Goal: Complete application form

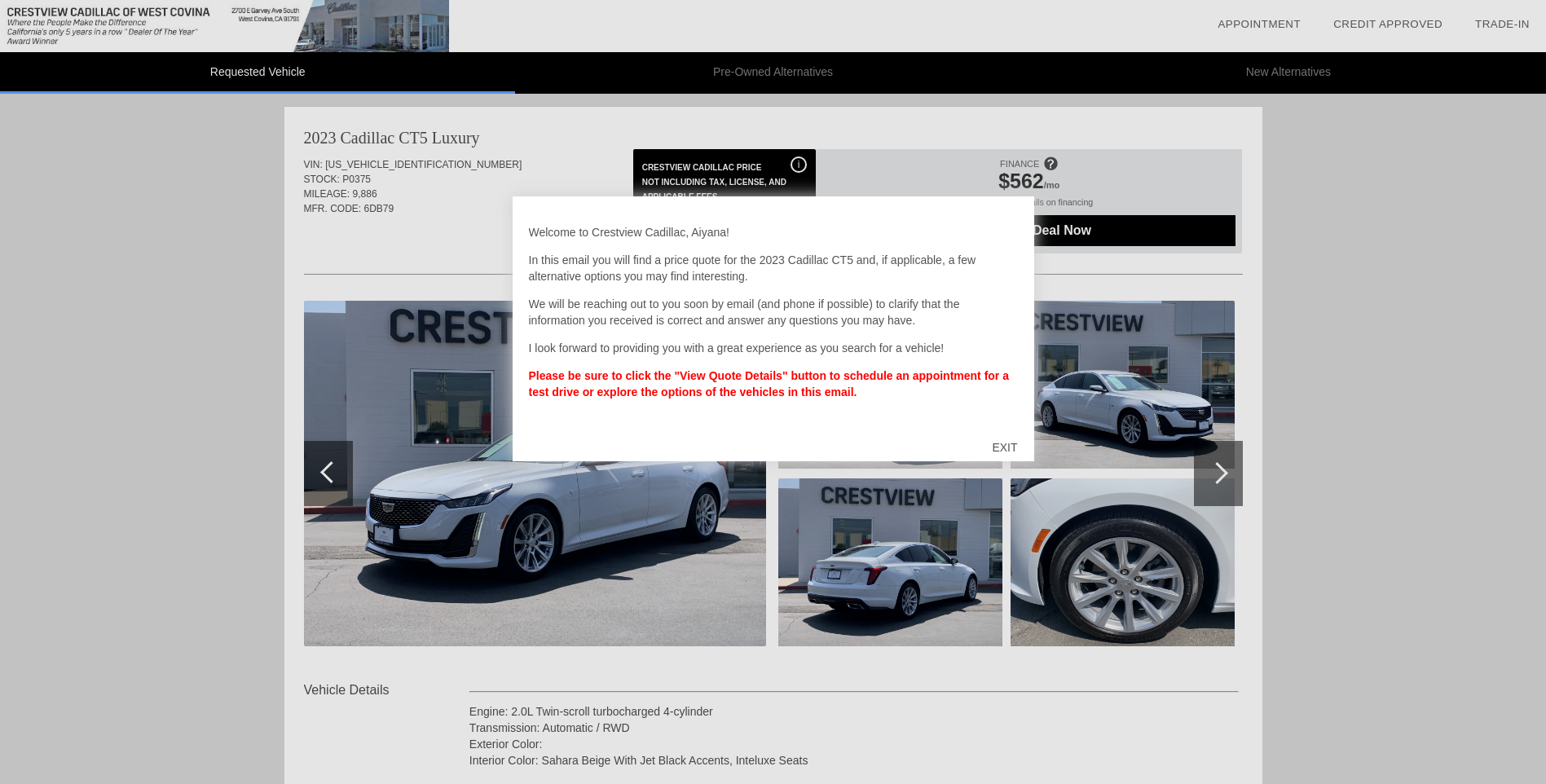
click at [1005, 445] on div "EXIT" at bounding box center [1005, 447] width 58 height 49
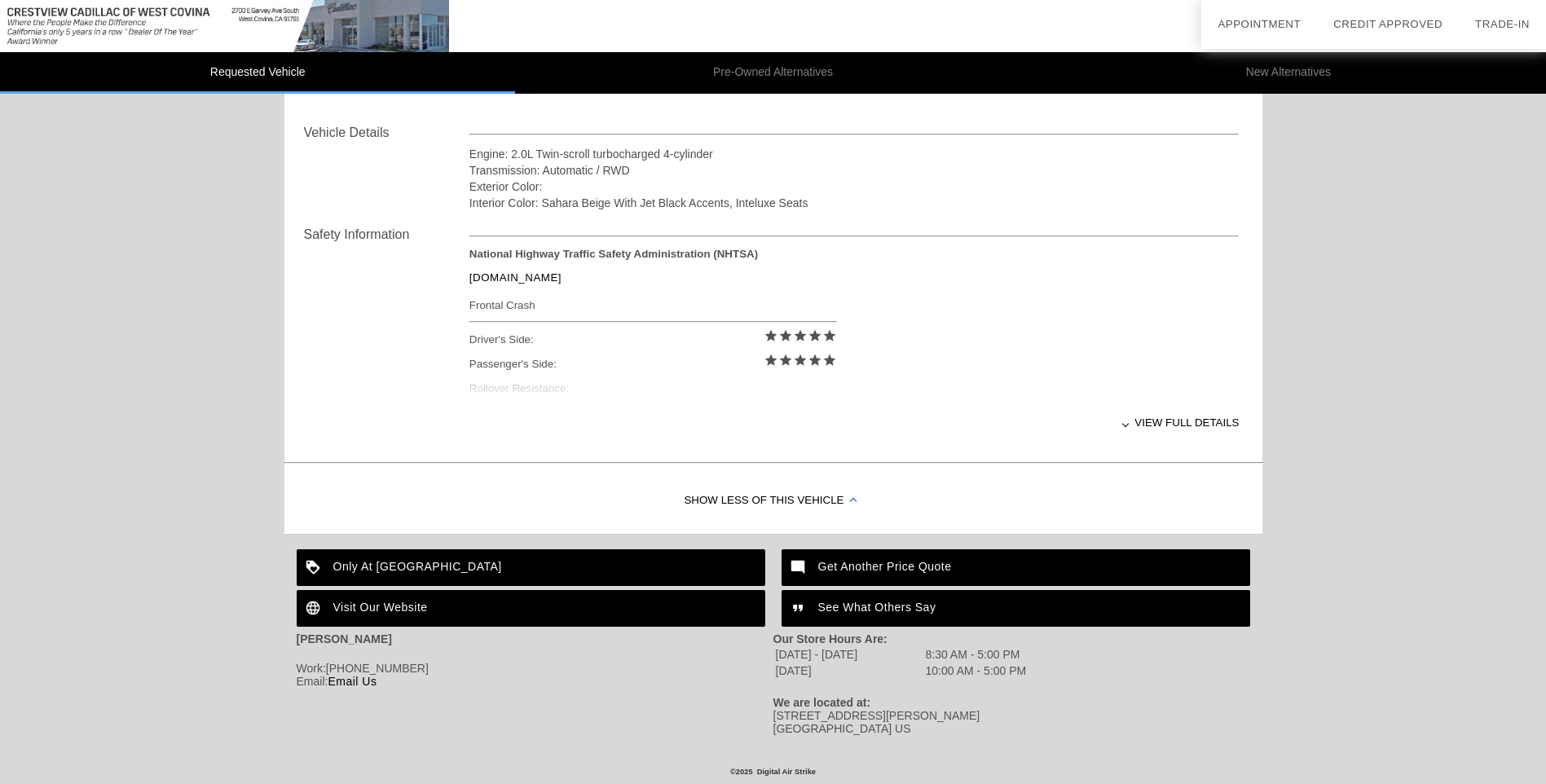
scroll to position [566, 0]
click at [1181, 421] on div "View full details" at bounding box center [854, 423] width 771 height 40
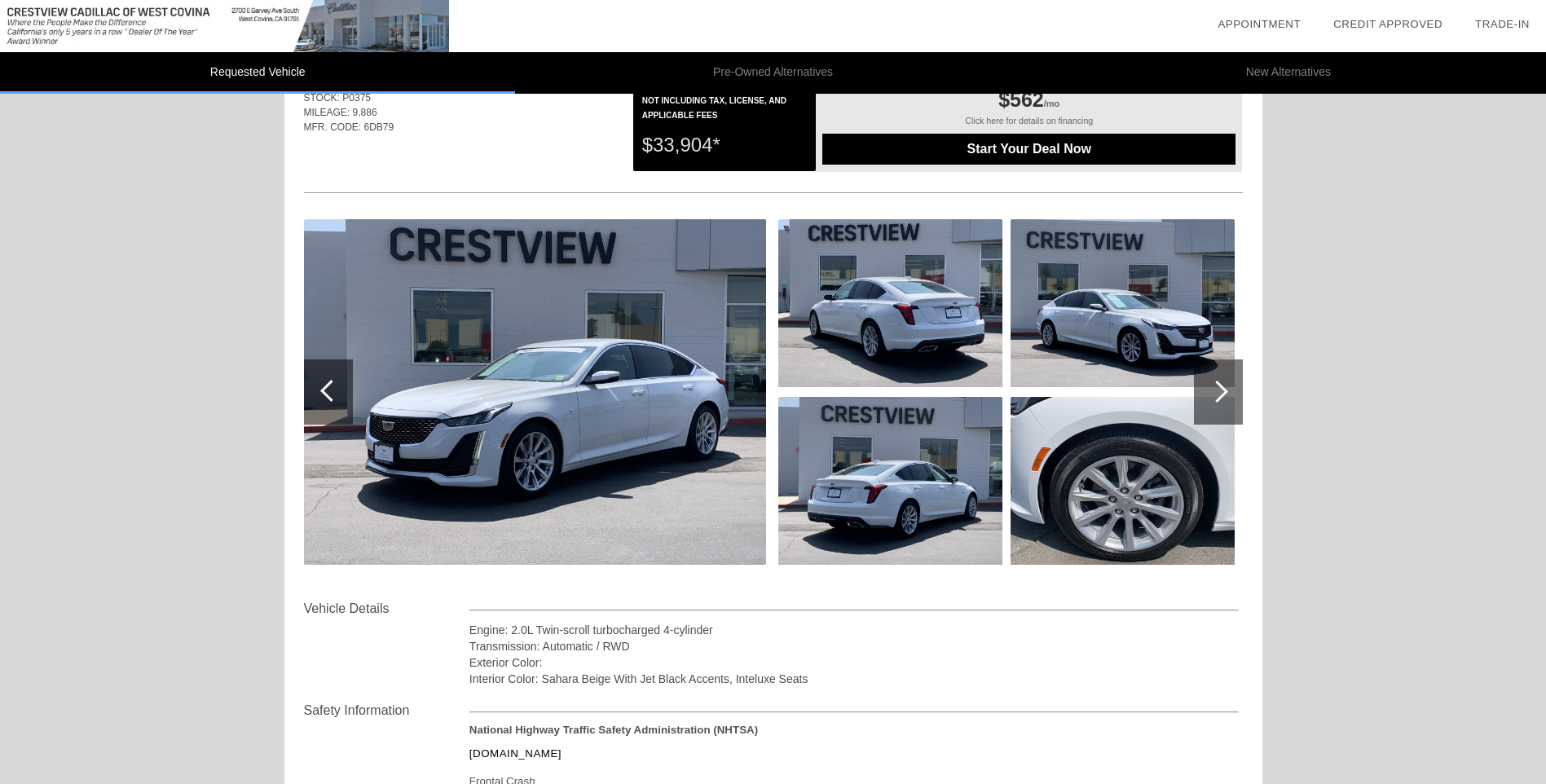
scroll to position [0, 0]
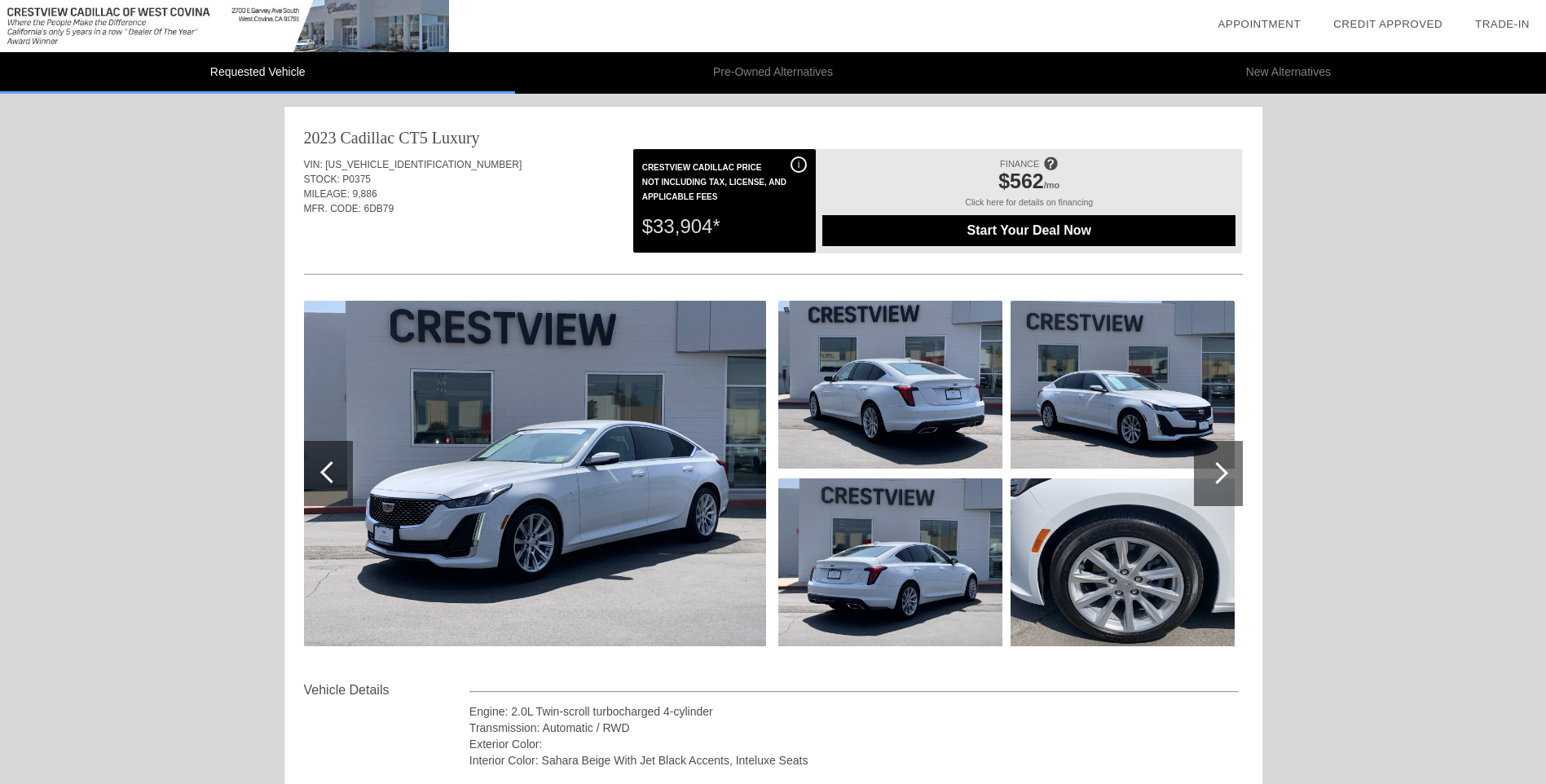
click at [1206, 473] on div at bounding box center [1217, 473] width 22 height 22
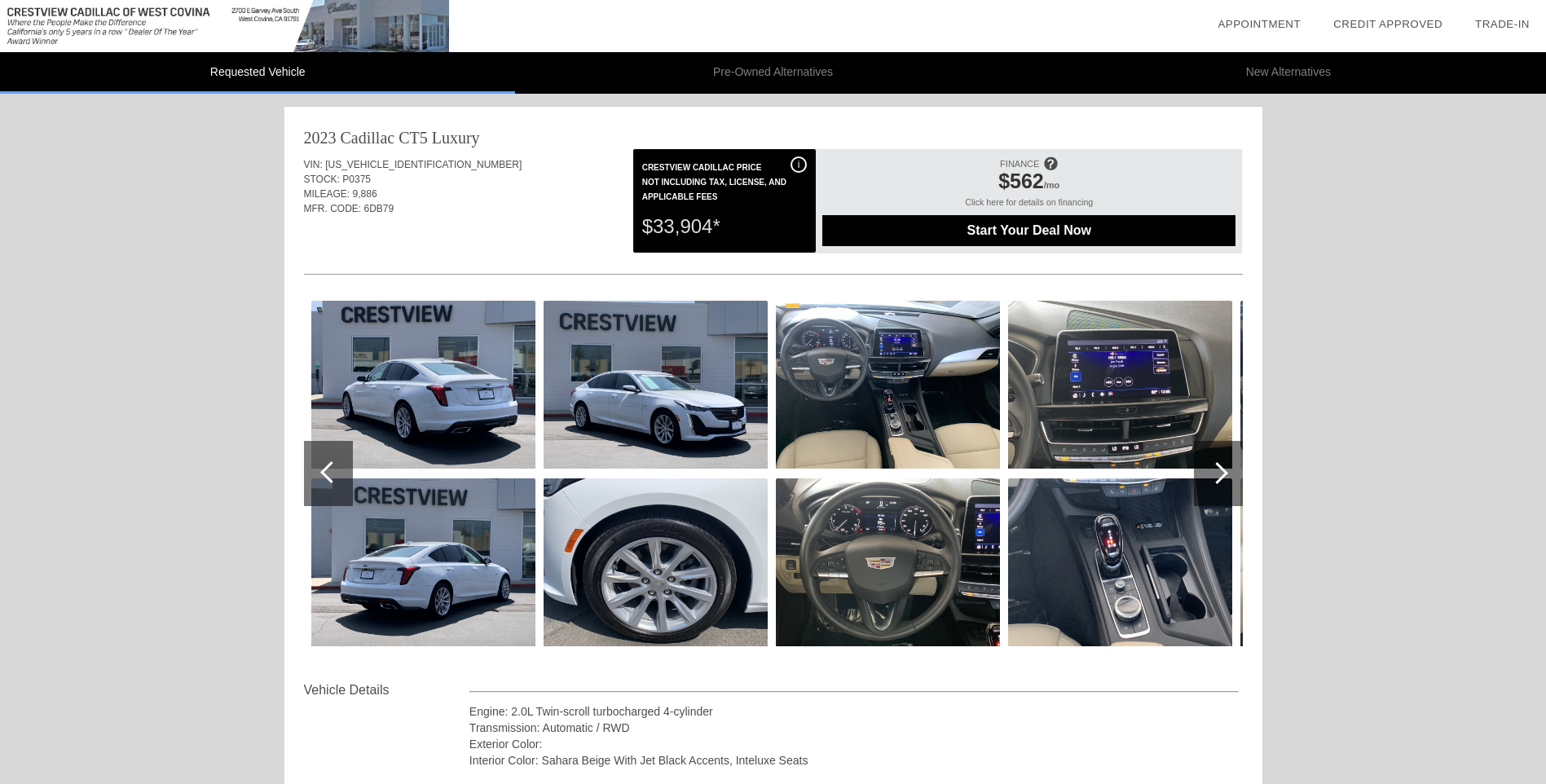
click at [890, 419] on img at bounding box center [889, 384] width 225 height 168
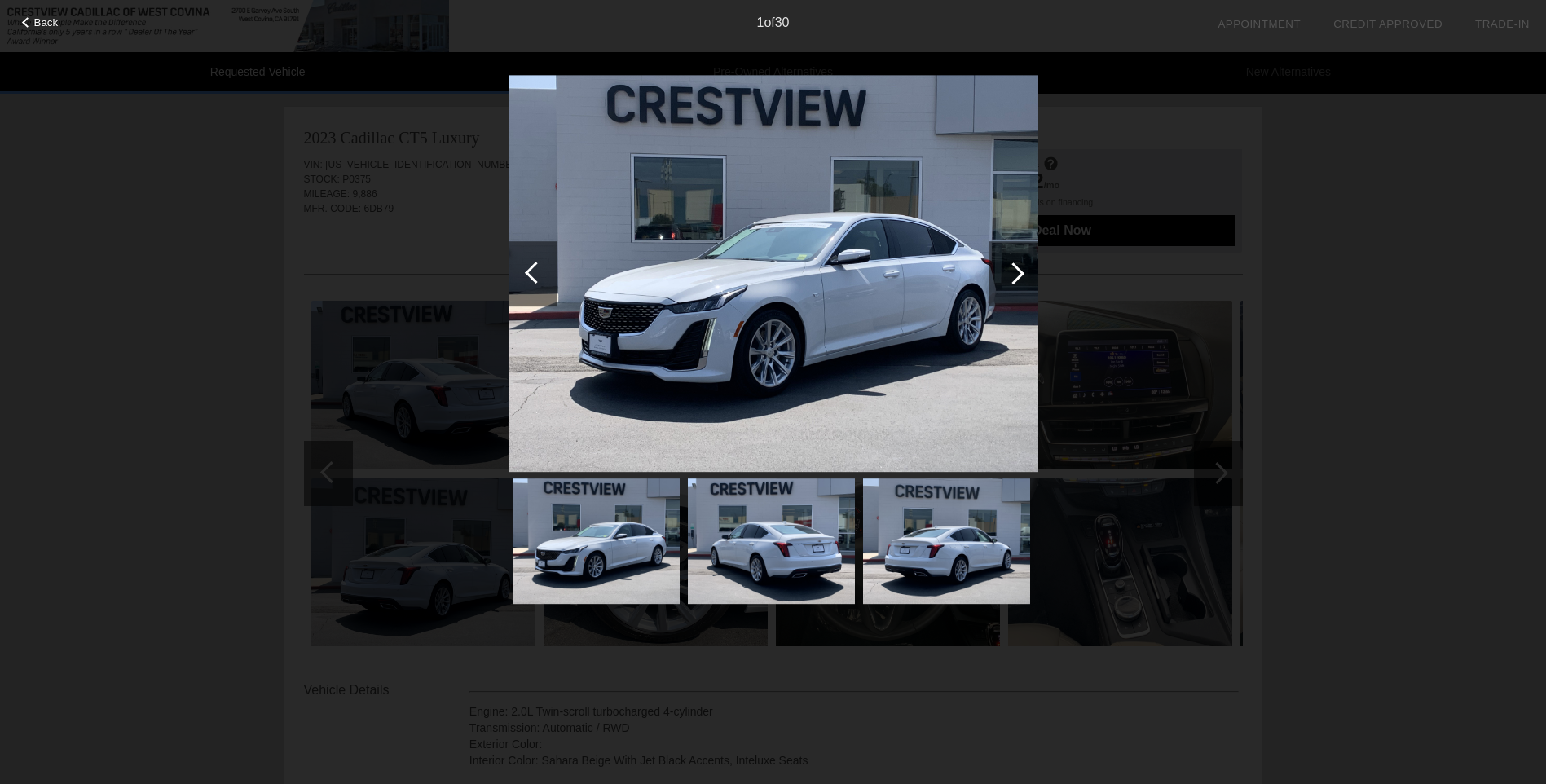
click at [999, 275] on div at bounding box center [1013, 273] width 49 height 65
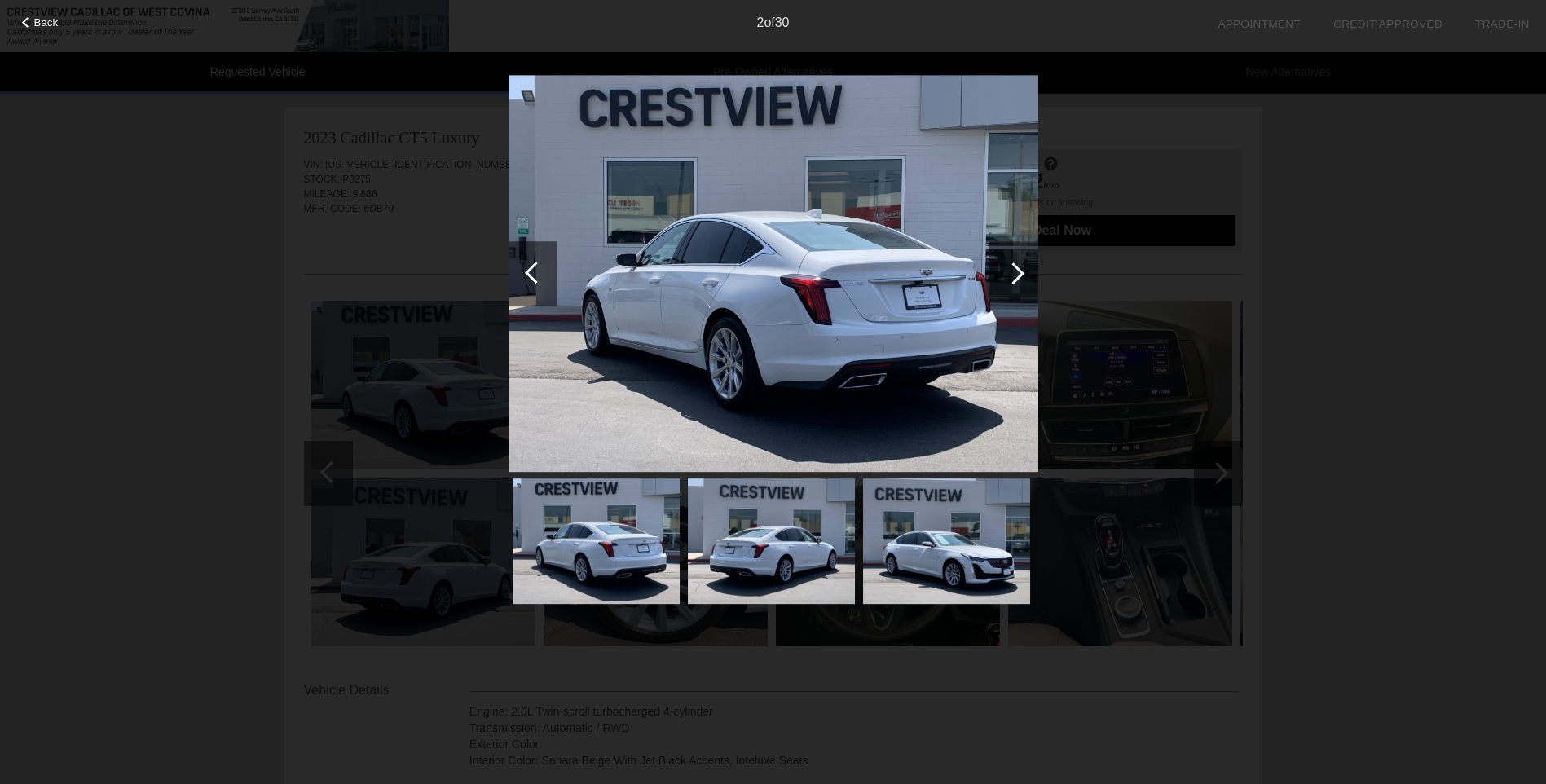
click at [1013, 274] on div at bounding box center [1013, 273] width 22 height 22
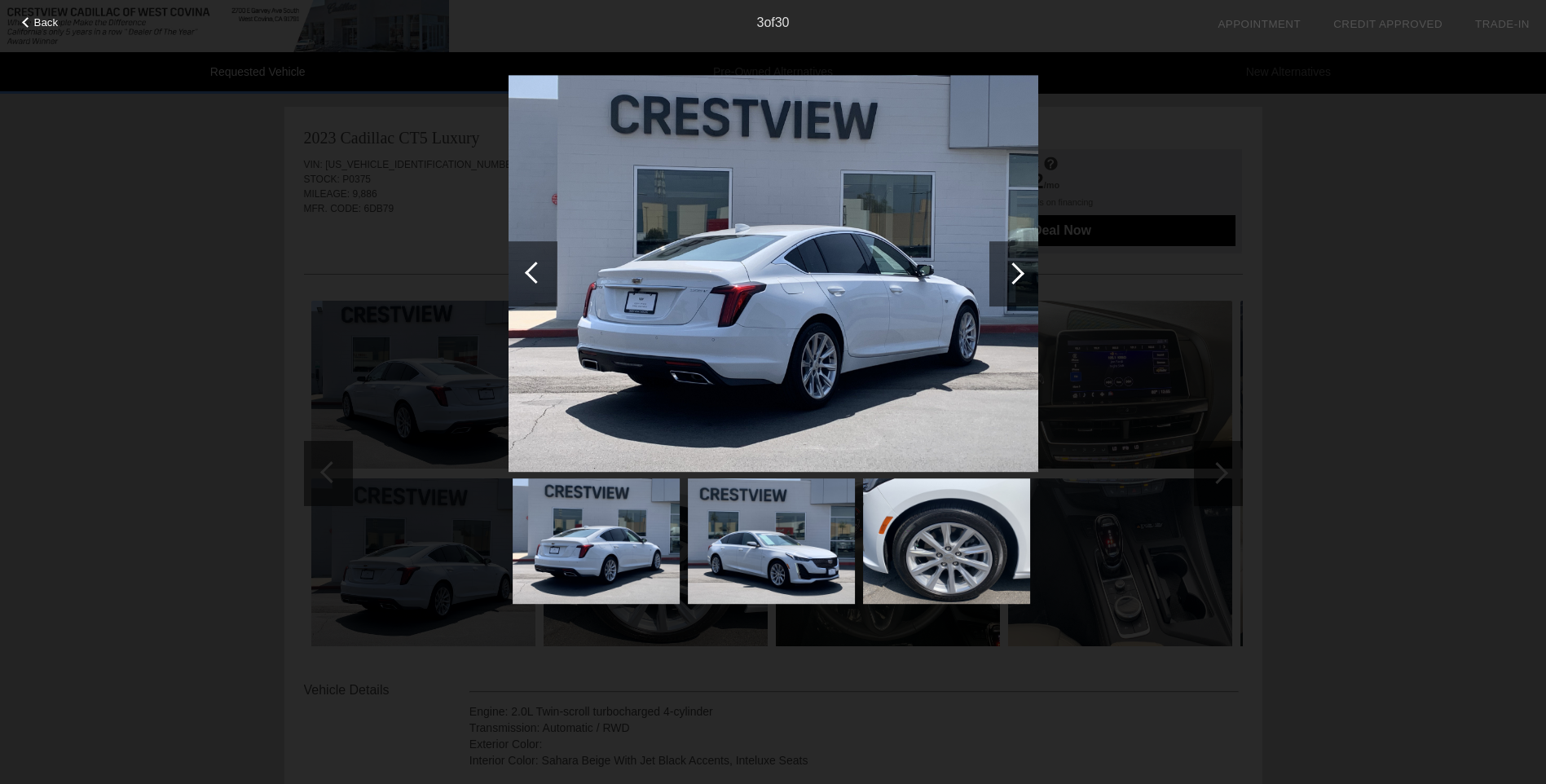
click at [1013, 274] on div at bounding box center [1013, 273] width 22 height 22
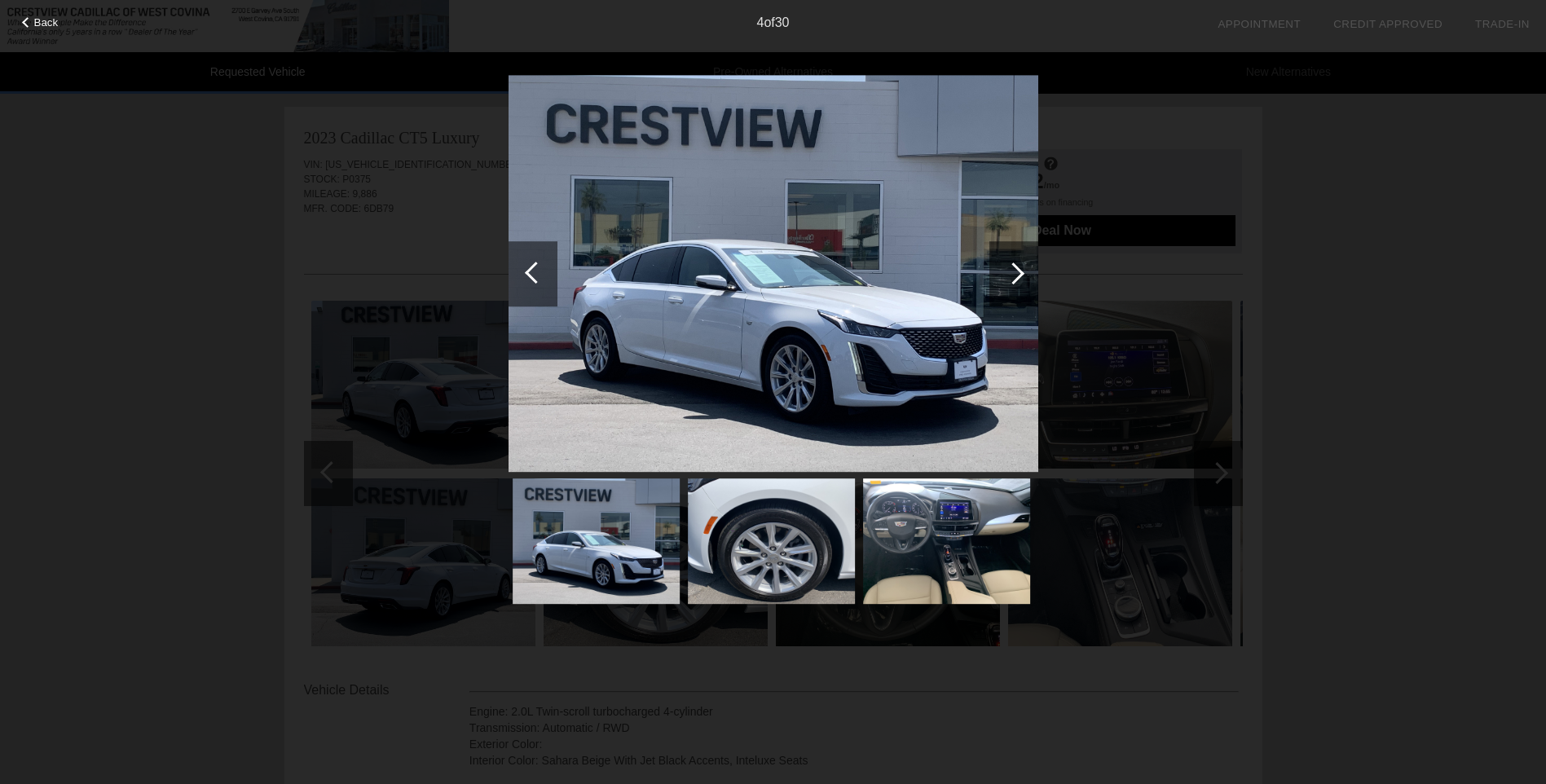
click at [1013, 274] on div at bounding box center [1013, 273] width 22 height 22
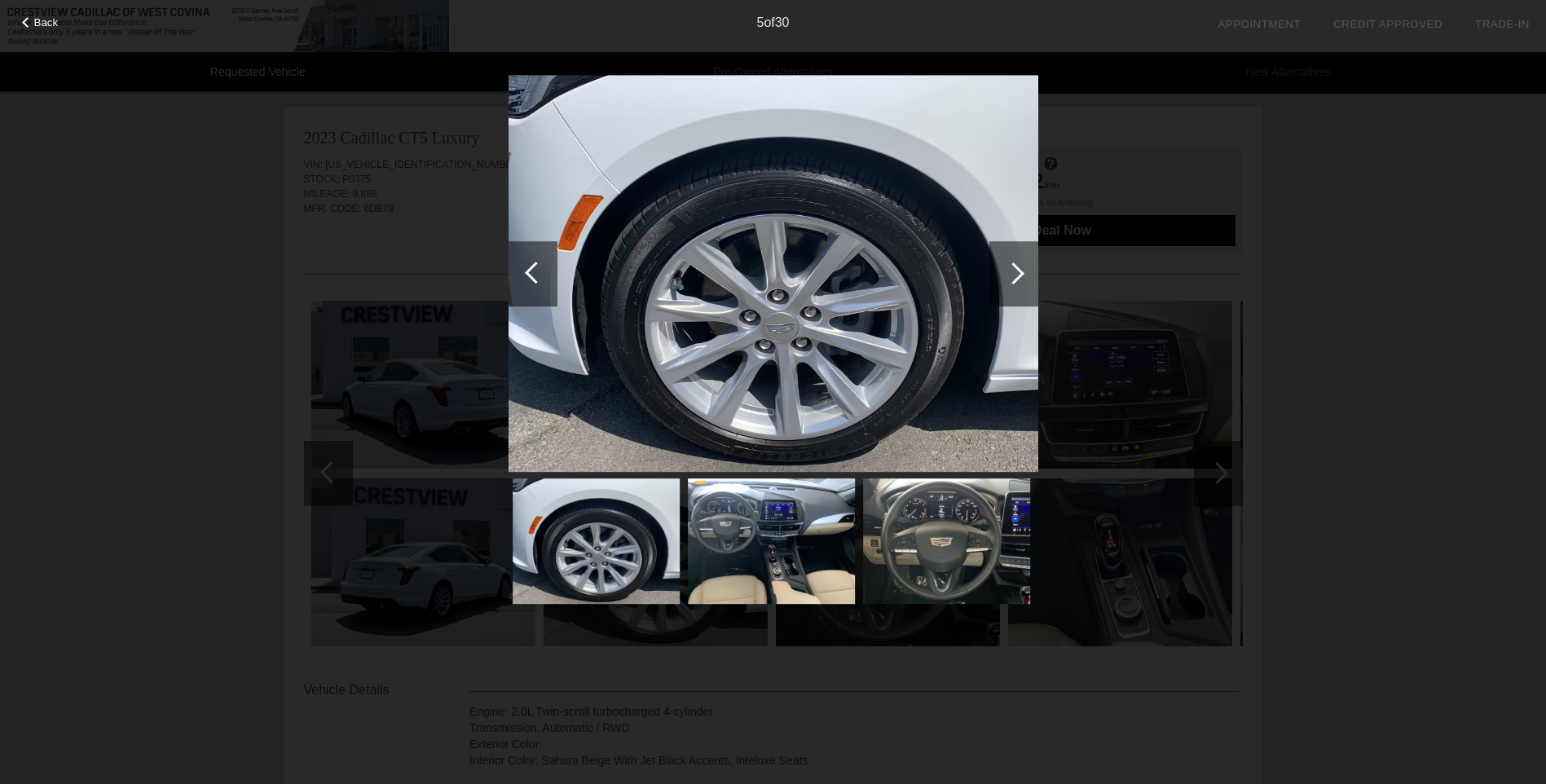
click at [1013, 274] on div at bounding box center [1013, 273] width 22 height 22
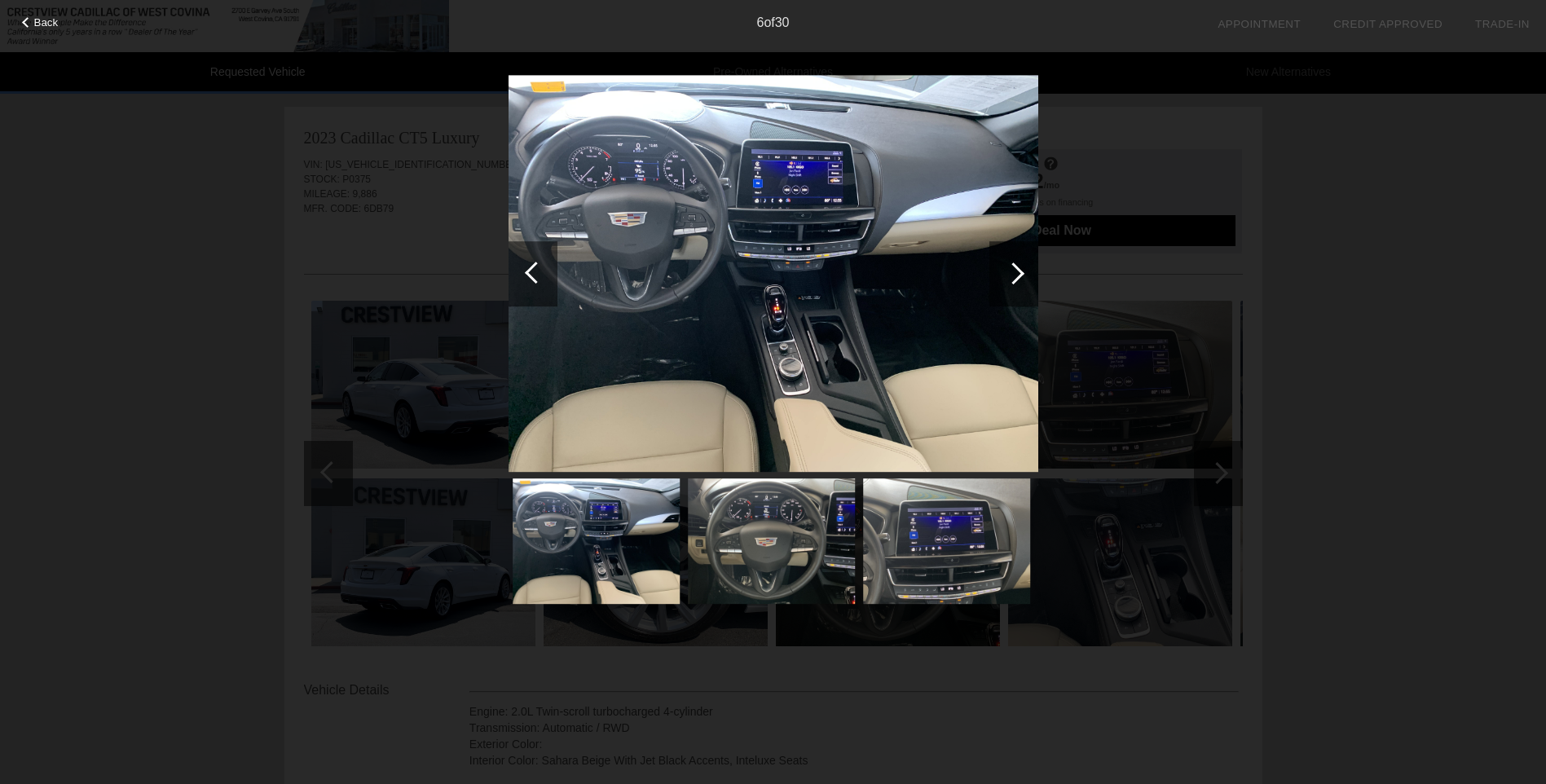
click at [765, 237] on img at bounding box center [773, 273] width 530 height 398
click at [1031, 288] on div at bounding box center [1013, 273] width 49 height 65
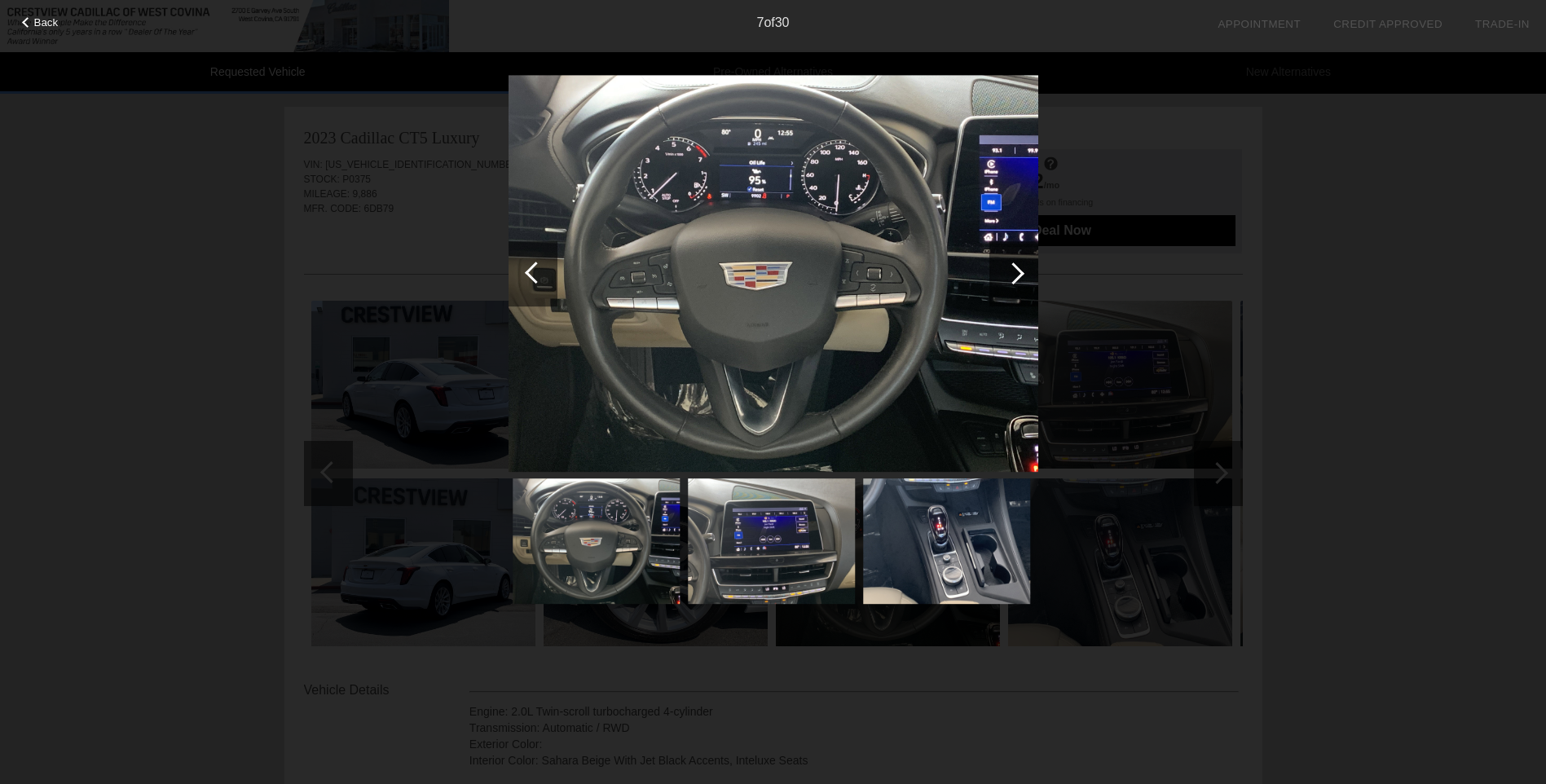
click at [1024, 280] on div at bounding box center [1013, 273] width 49 height 65
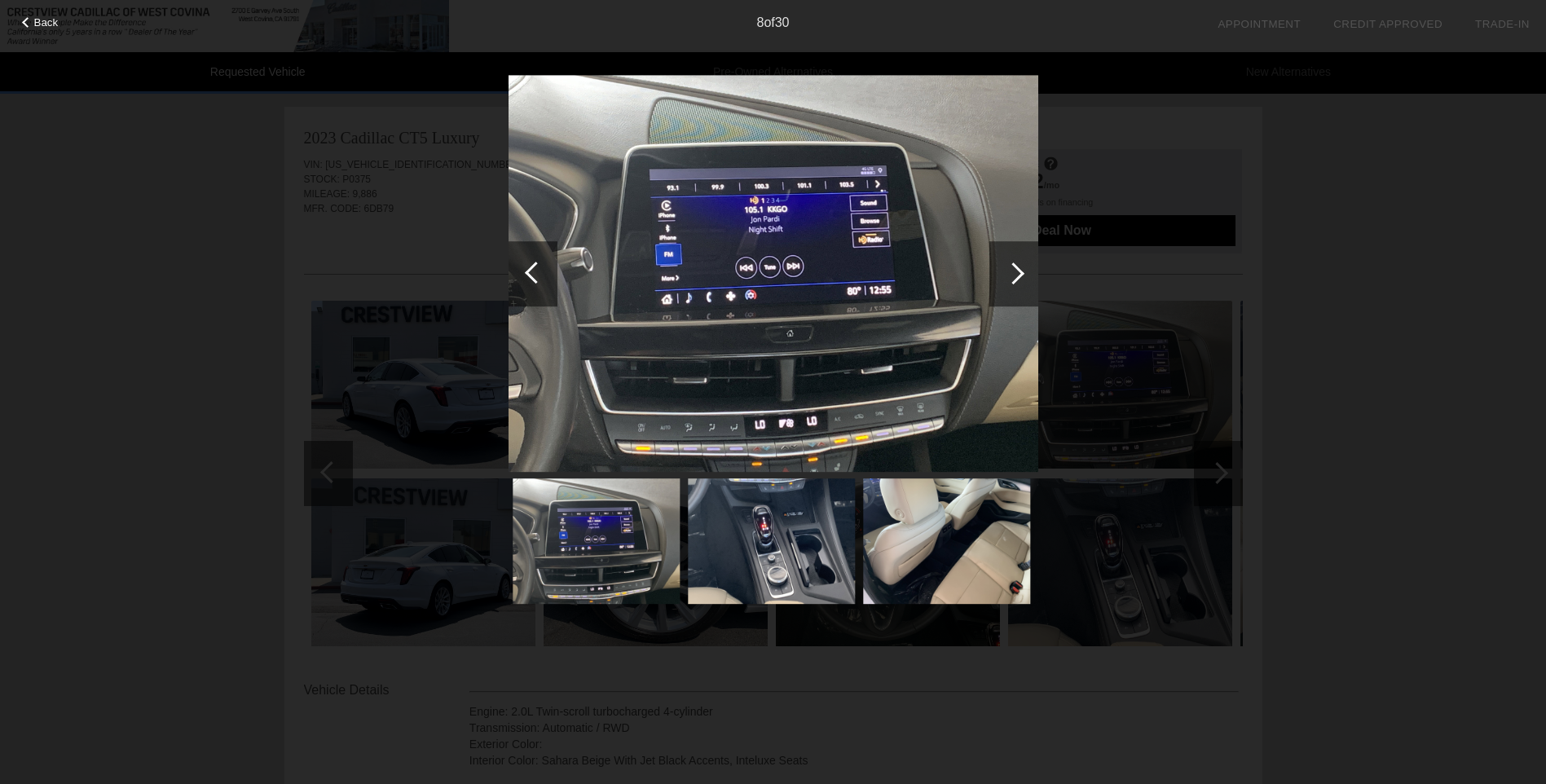
click at [1024, 280] on div at bounding box center [1013, 273] width 49 height 65
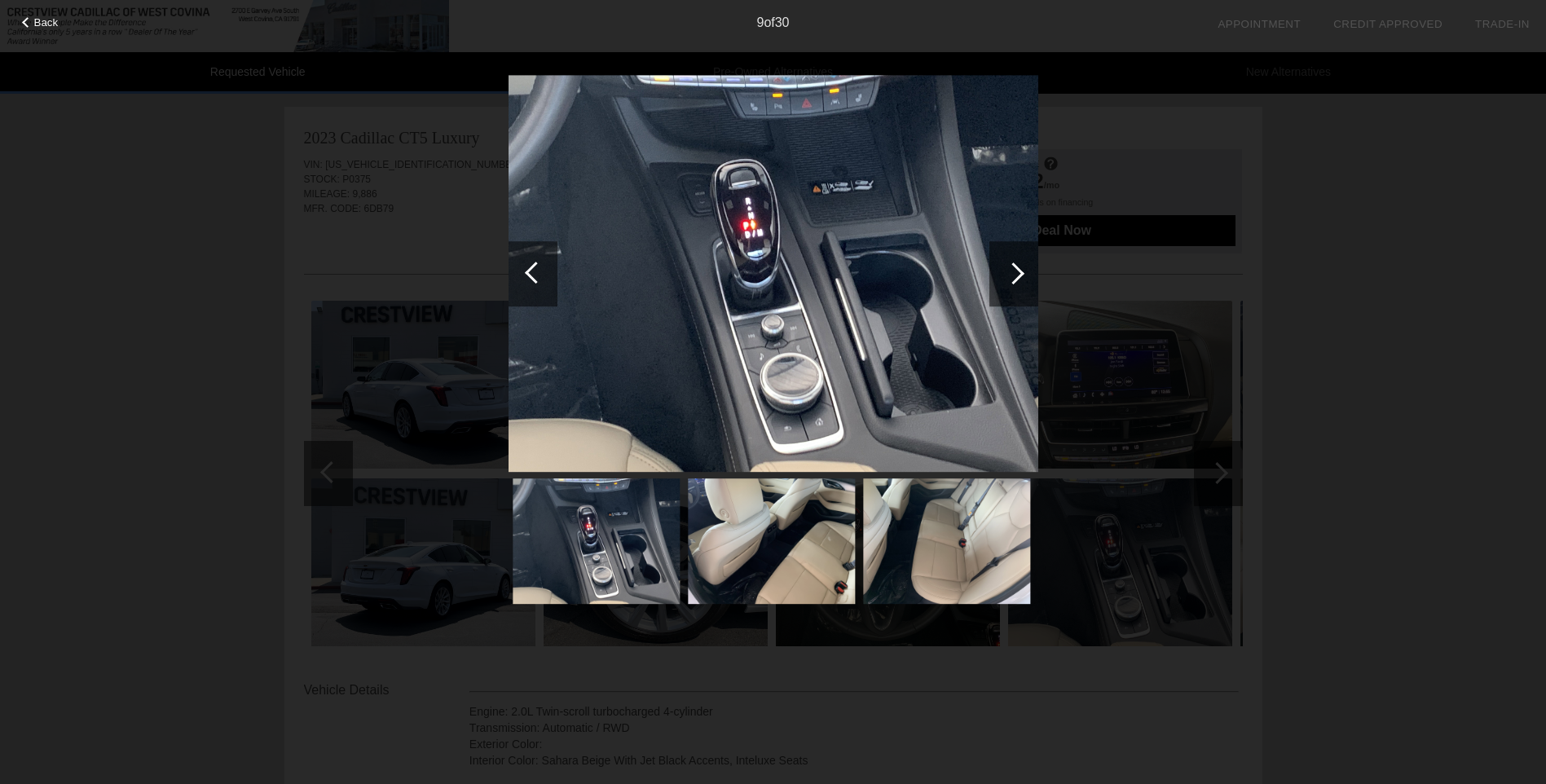
click at [1024, 280] on div at bounding box center [1013, 273] width 49 height 65
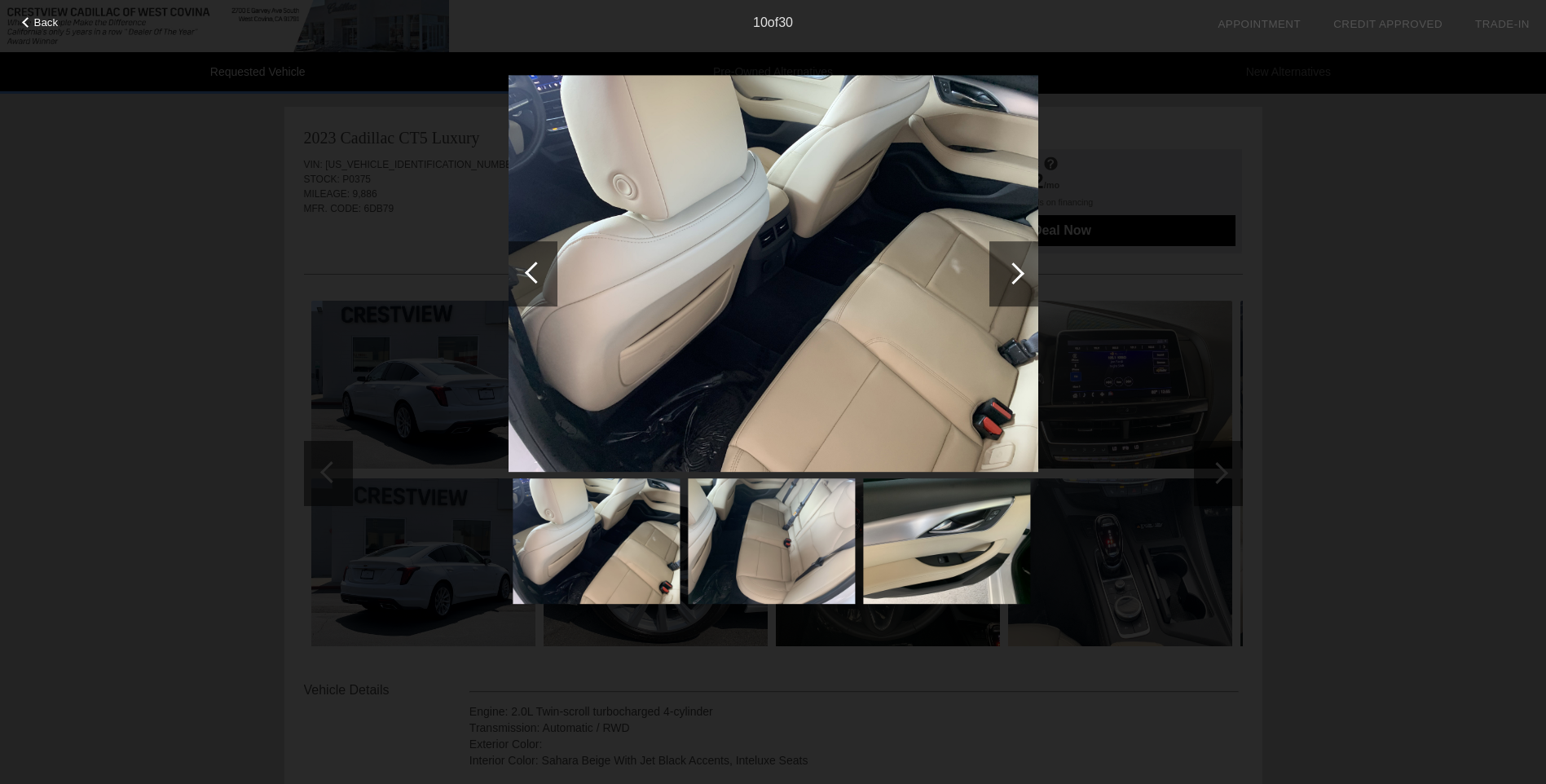
click at [1024, 280] on div at bounding box center [1013, 273] width 49 height 65
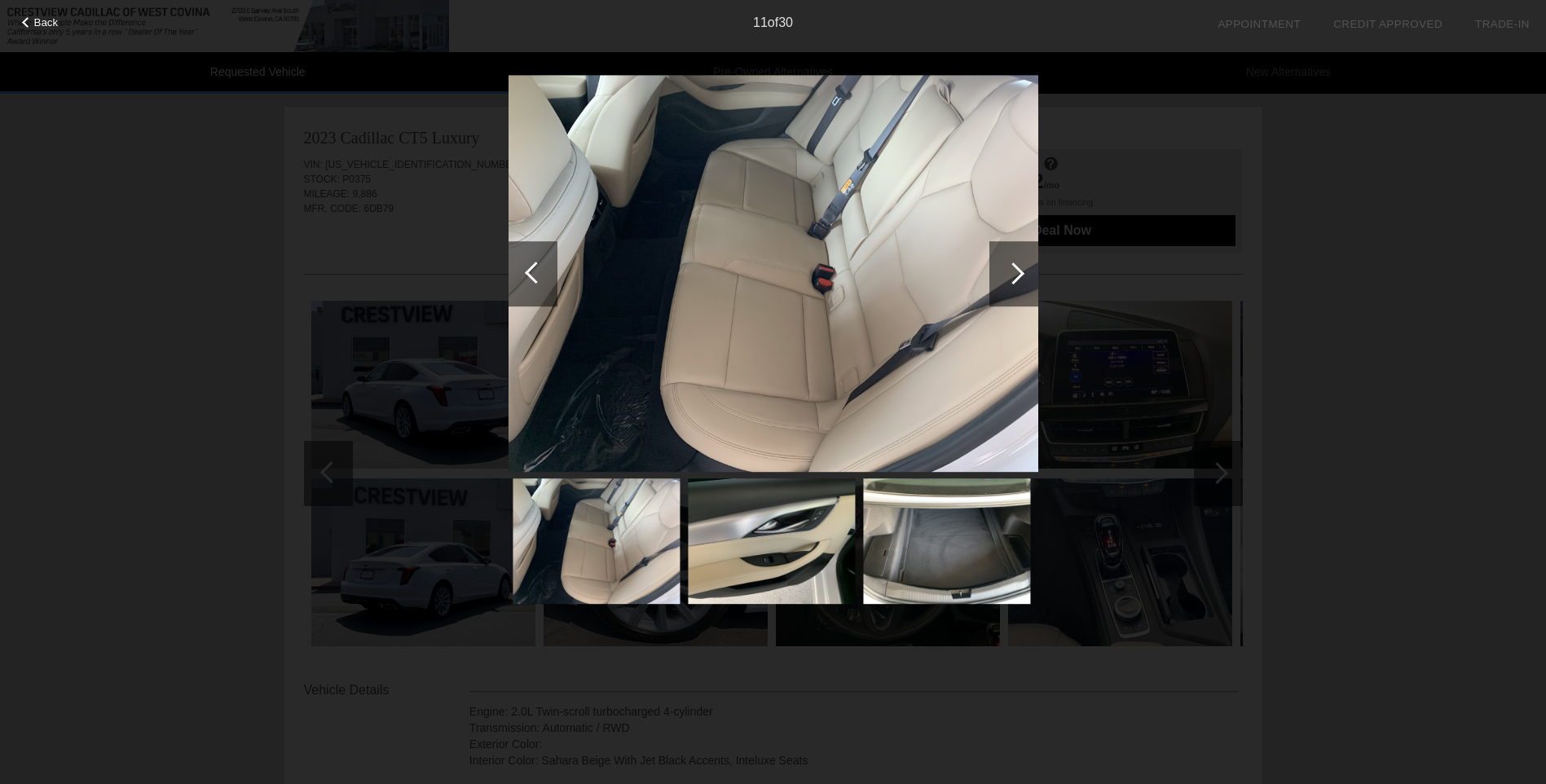
click at [1024, 280] on div at bounding box center [1013, 273] width 49 height 65
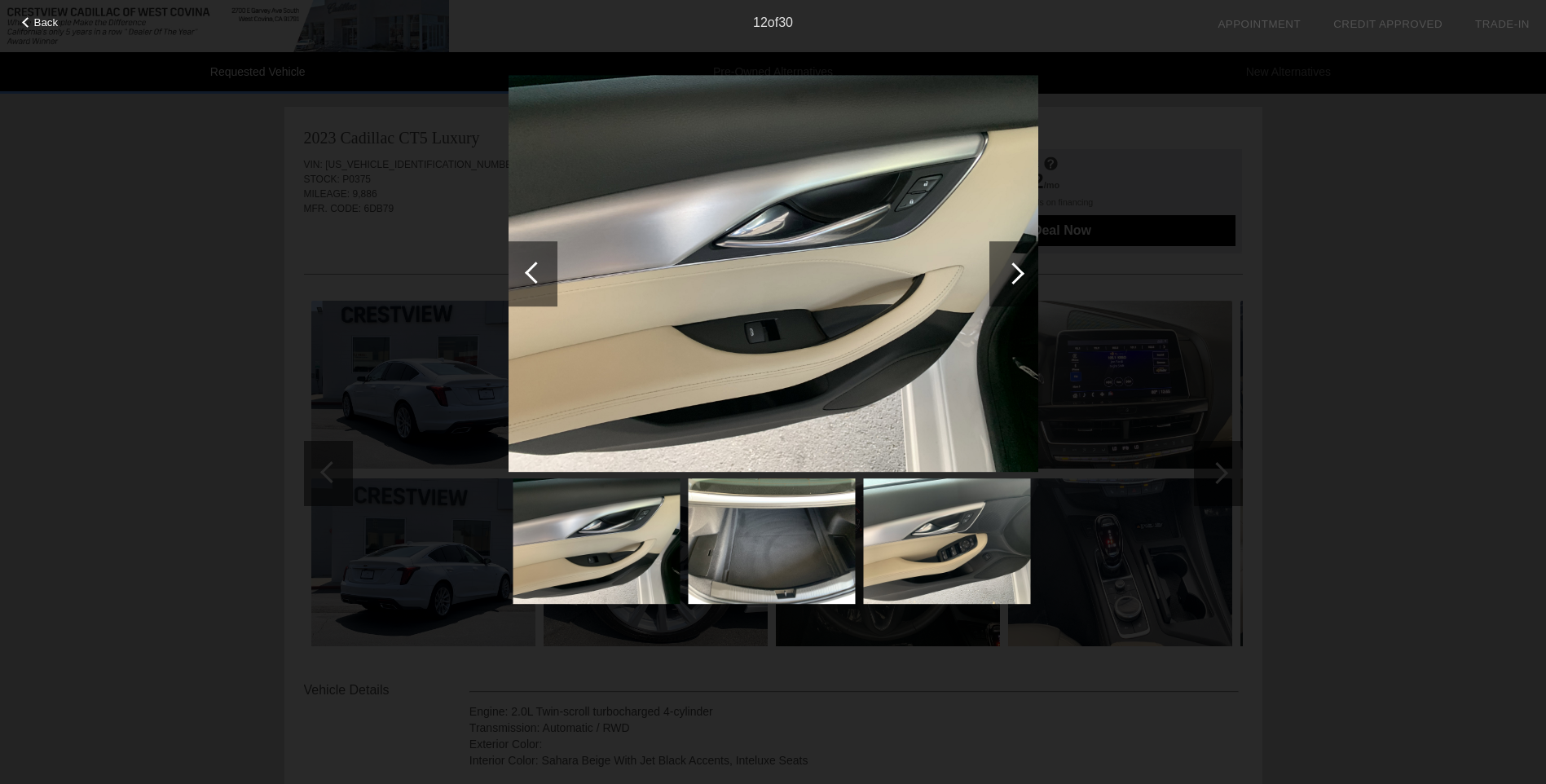
click at [1024, 280] on div at bounding box center [1013, 273] width 49 height 65
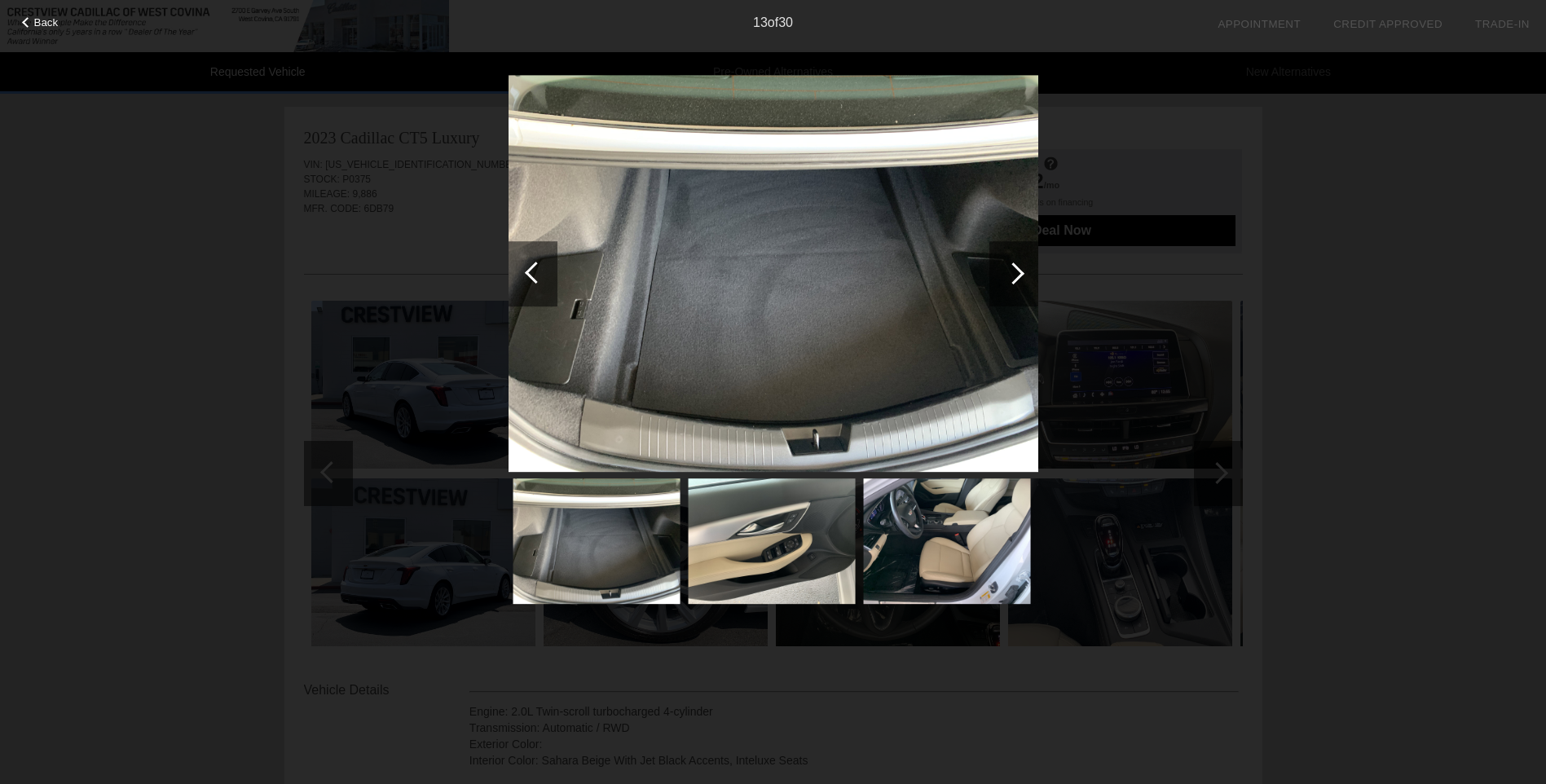
click at [1024, 280] on div at bounding box center [1013, 273] width 49 height 65
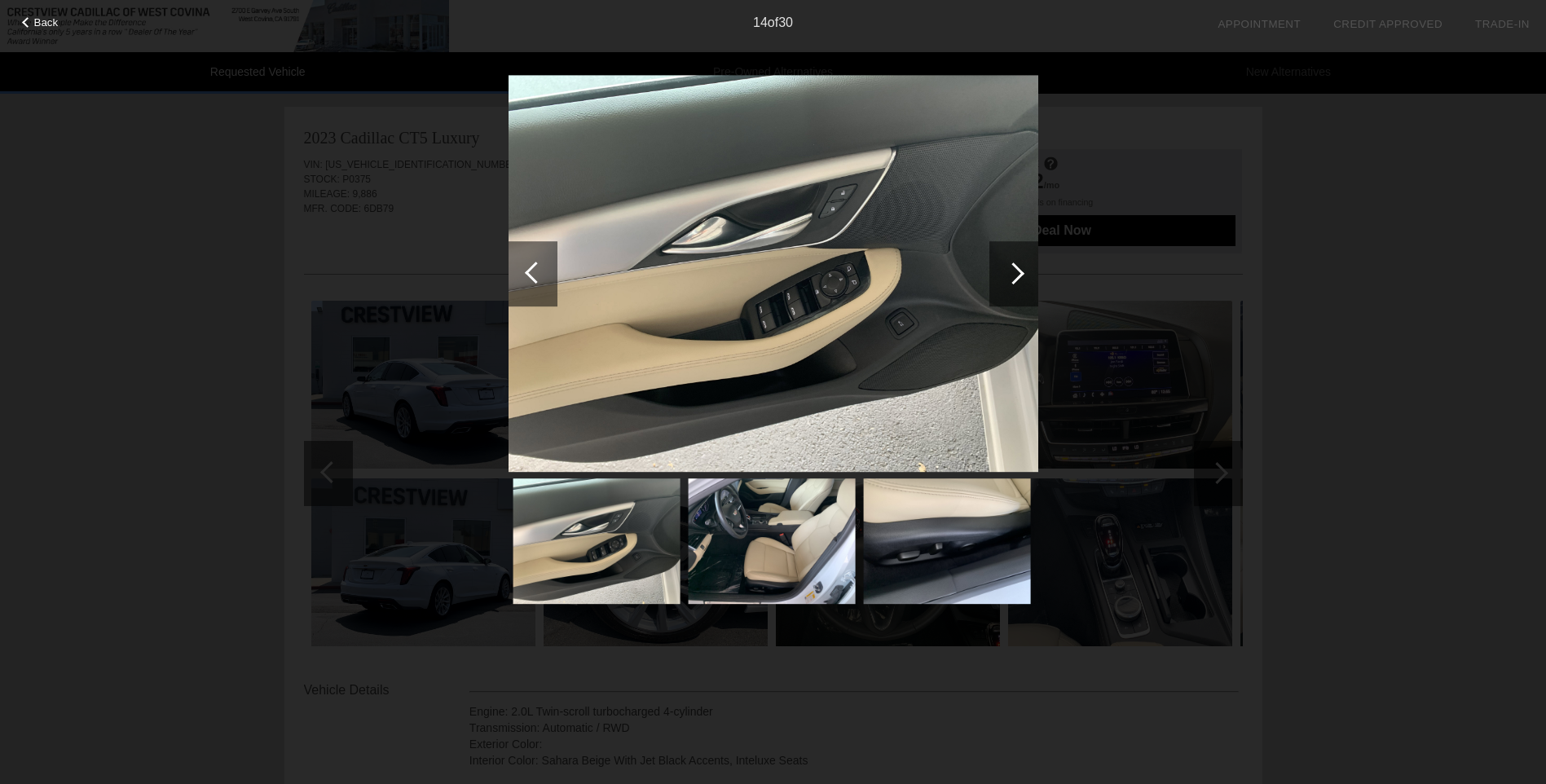
click at [1024, 280] on div at bounding box center [1013, 273] width 49 height 65
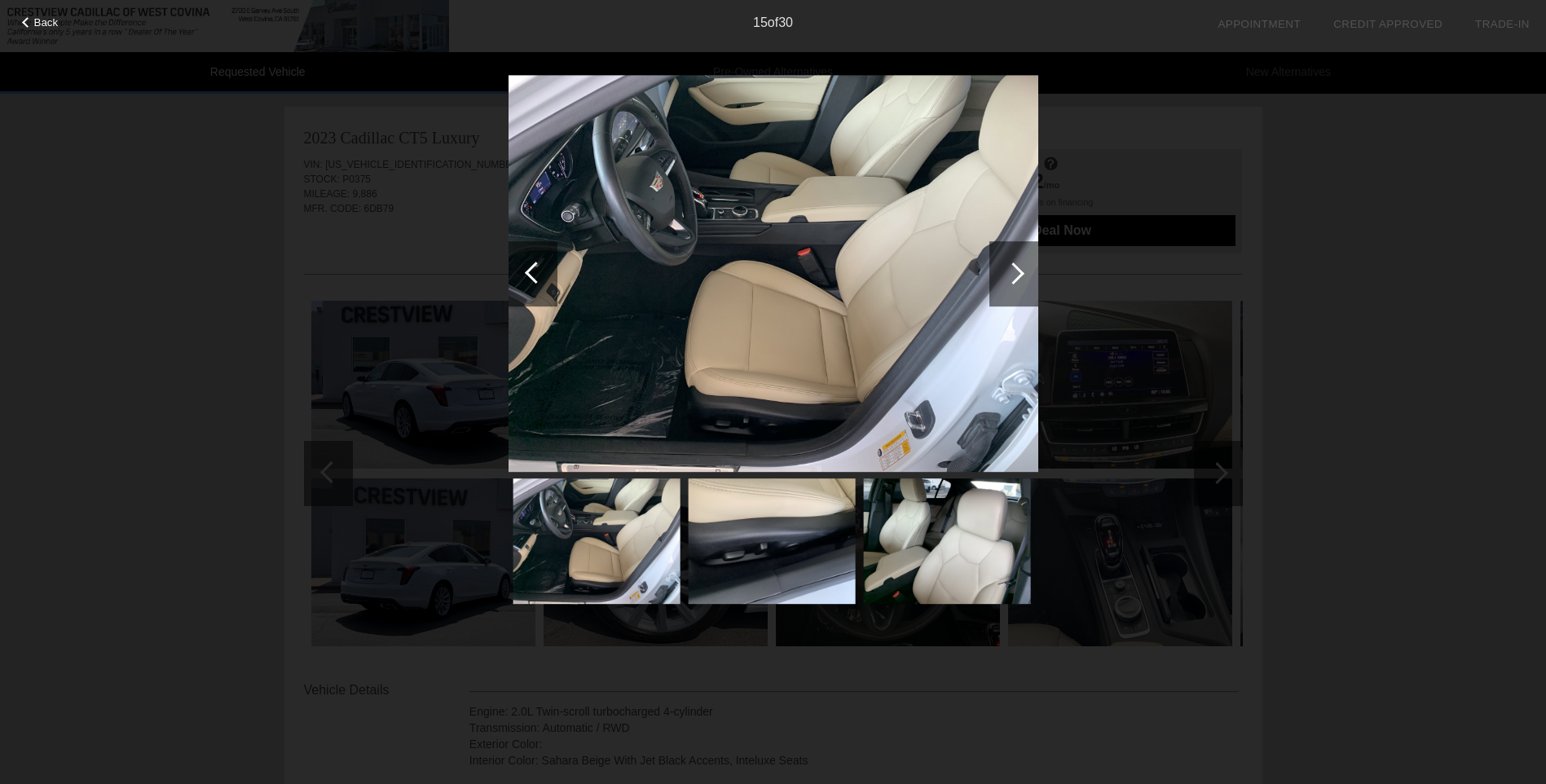
click at [1024, 280] on div at bounding box center [1013, 273] width 49 height 65
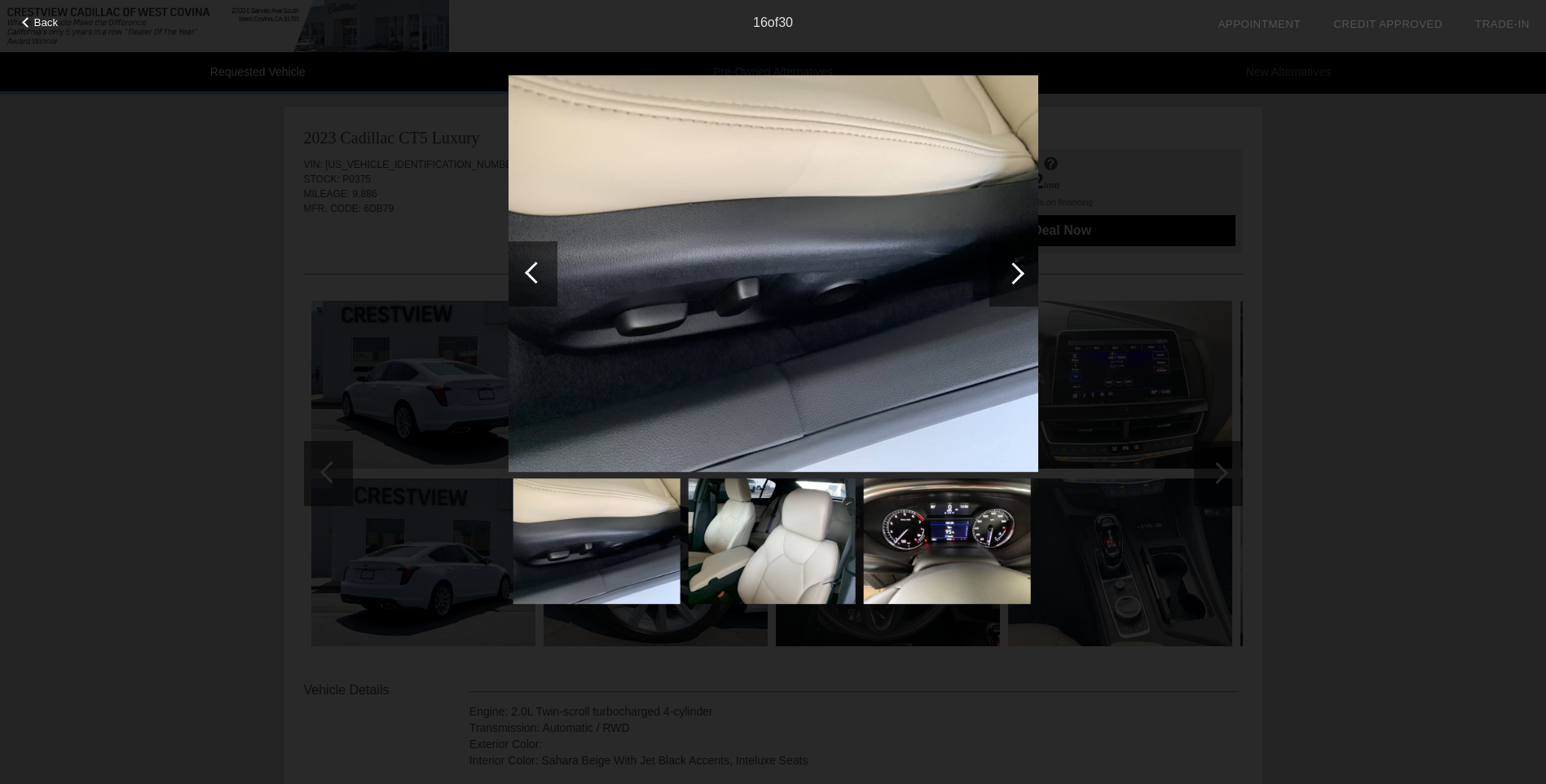
click at [1024, 280] on div at bounding box center [1013, 273] width 49 height 65
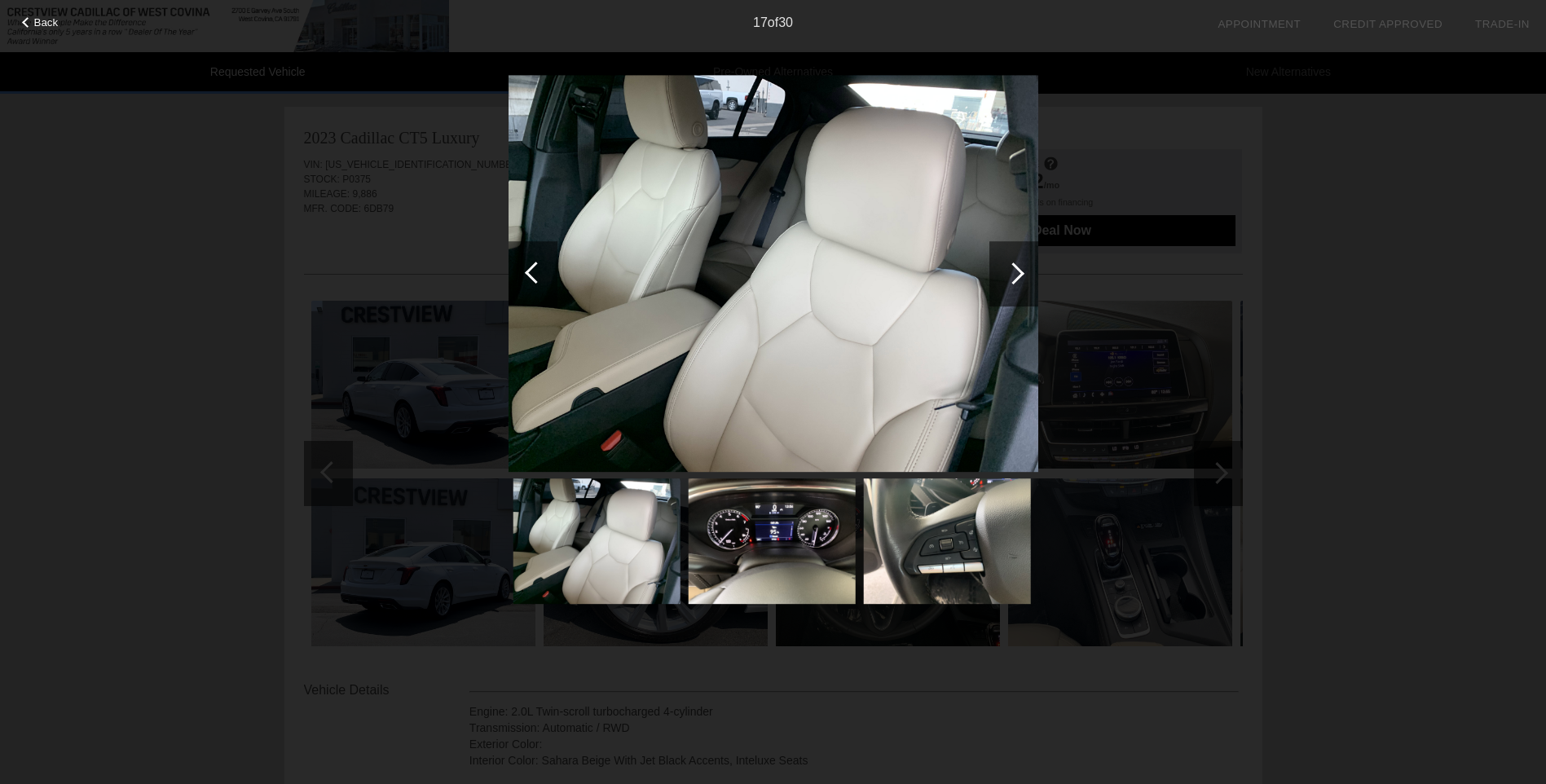
click at [1024, 280] on div at bounding box center [1013, 273] width 49 height 65
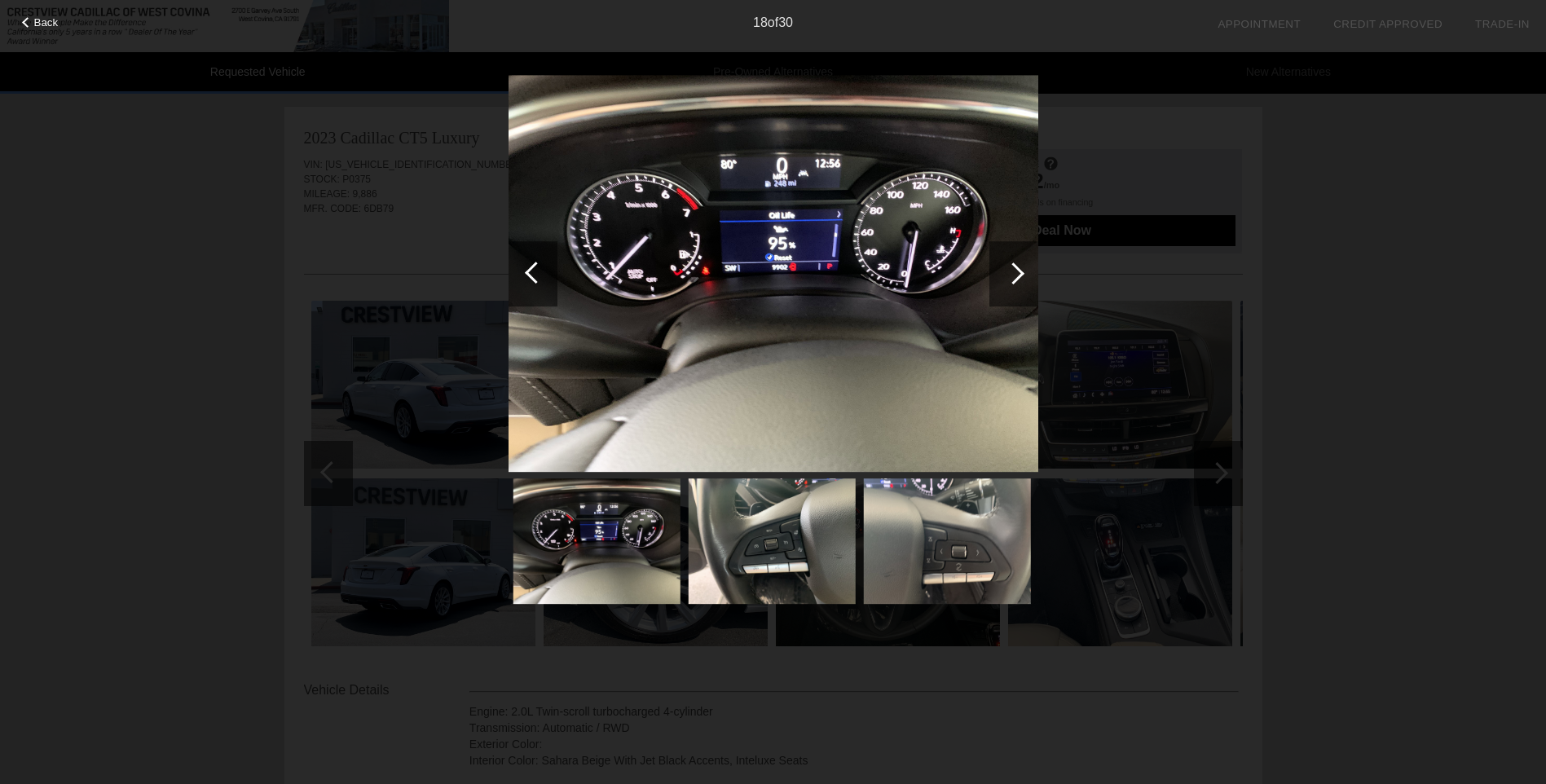
click at [1014, 275] on div at bounding box center [1013, 273] width 22 height 22
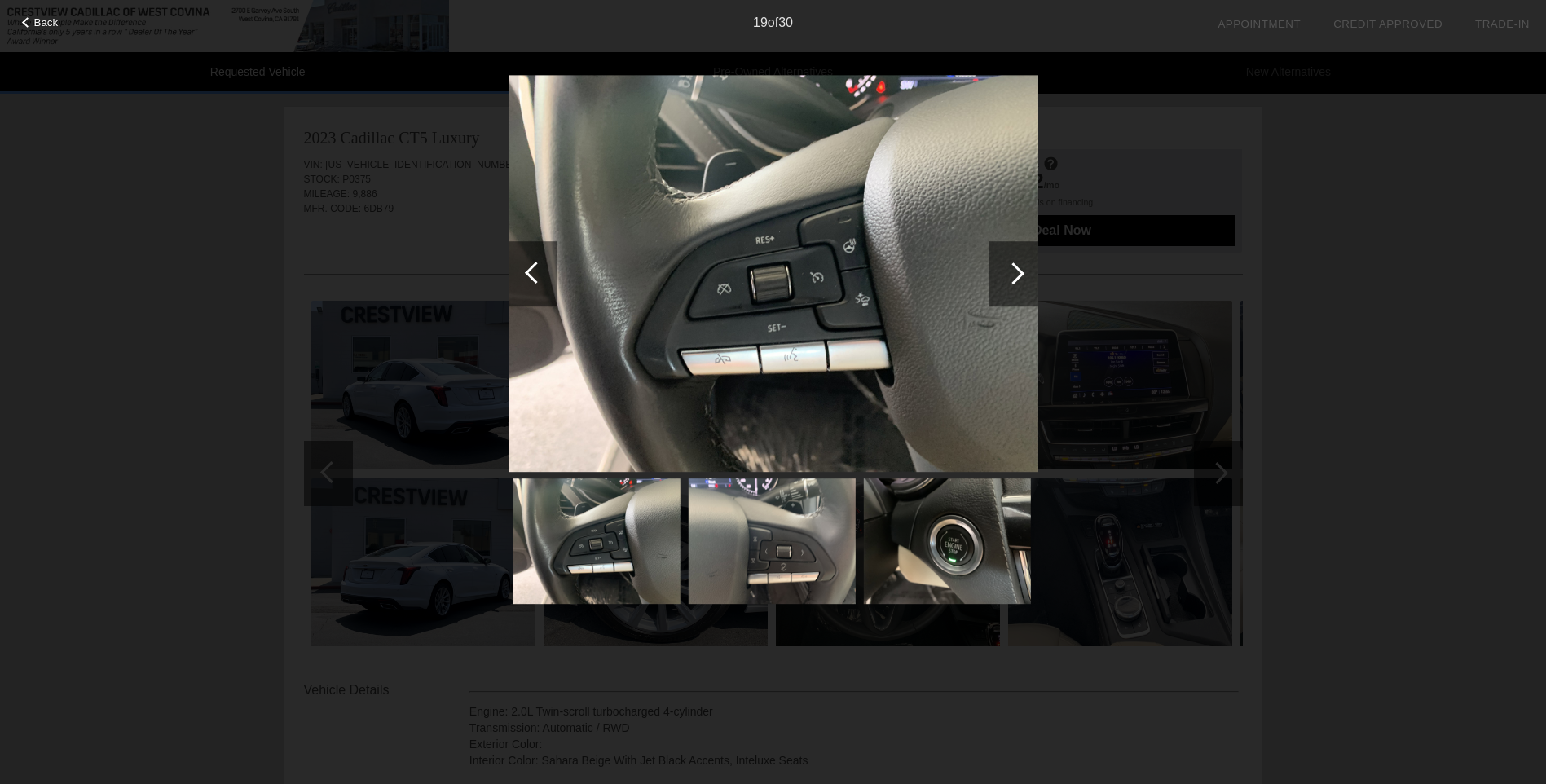
click at [1017, 272] on div at bounding box center [1013, 273] width 22 height 22
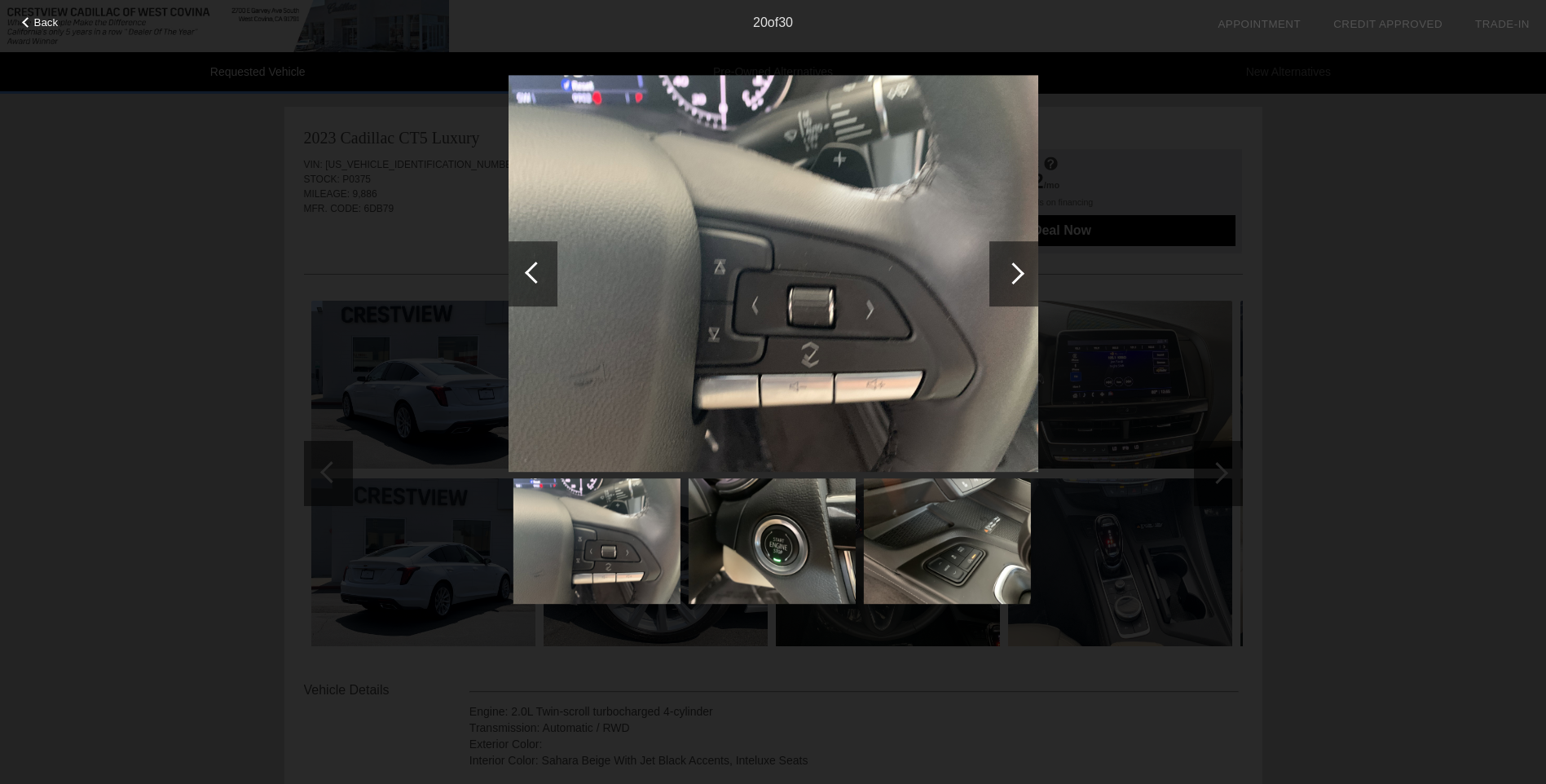
click at [1013, 286] on div at bounding box center [1013, 273] width 49 height 65
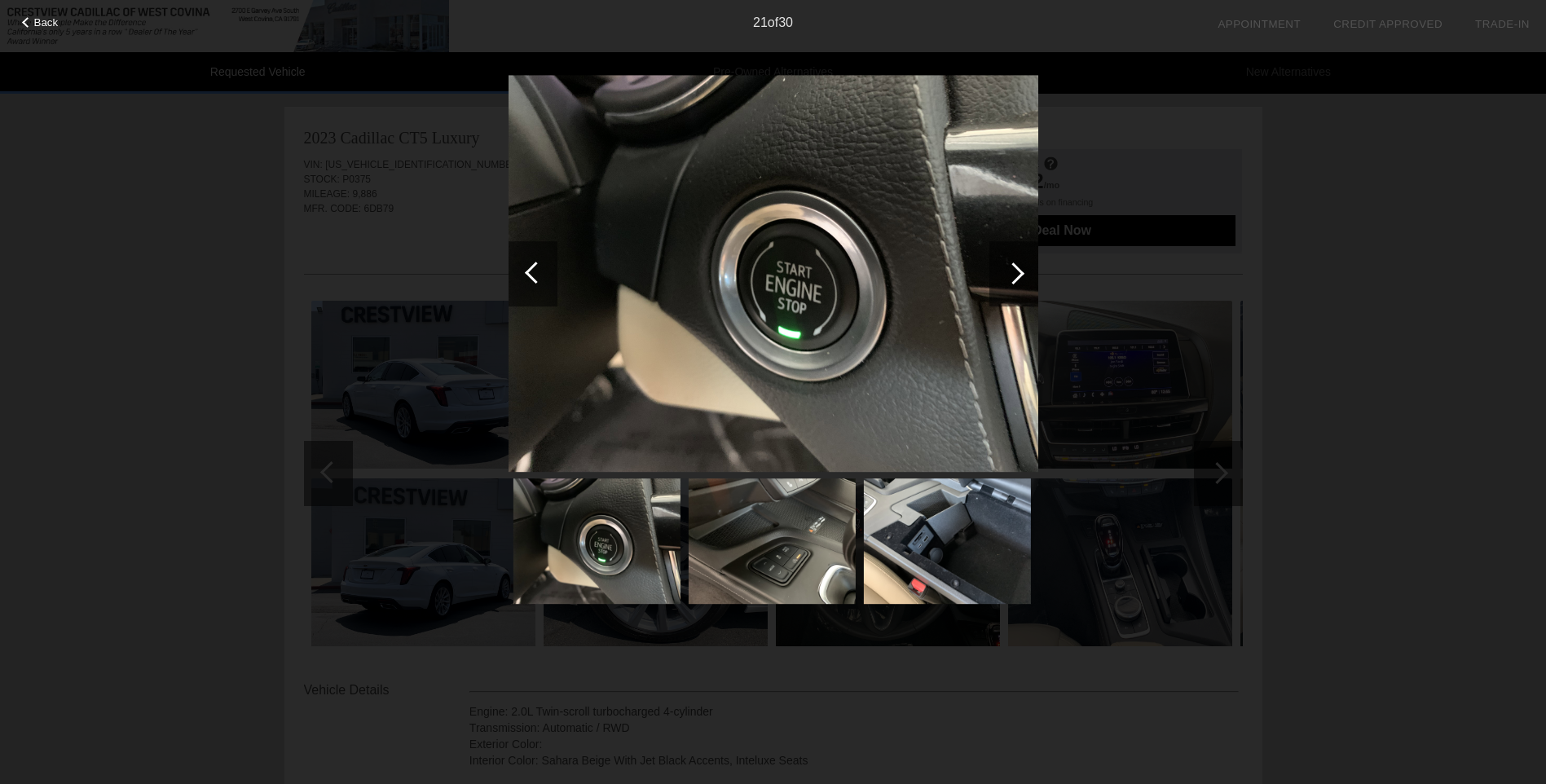
click at [1013, 286] on div at bounding box center [1013, 273] width 49 height 65
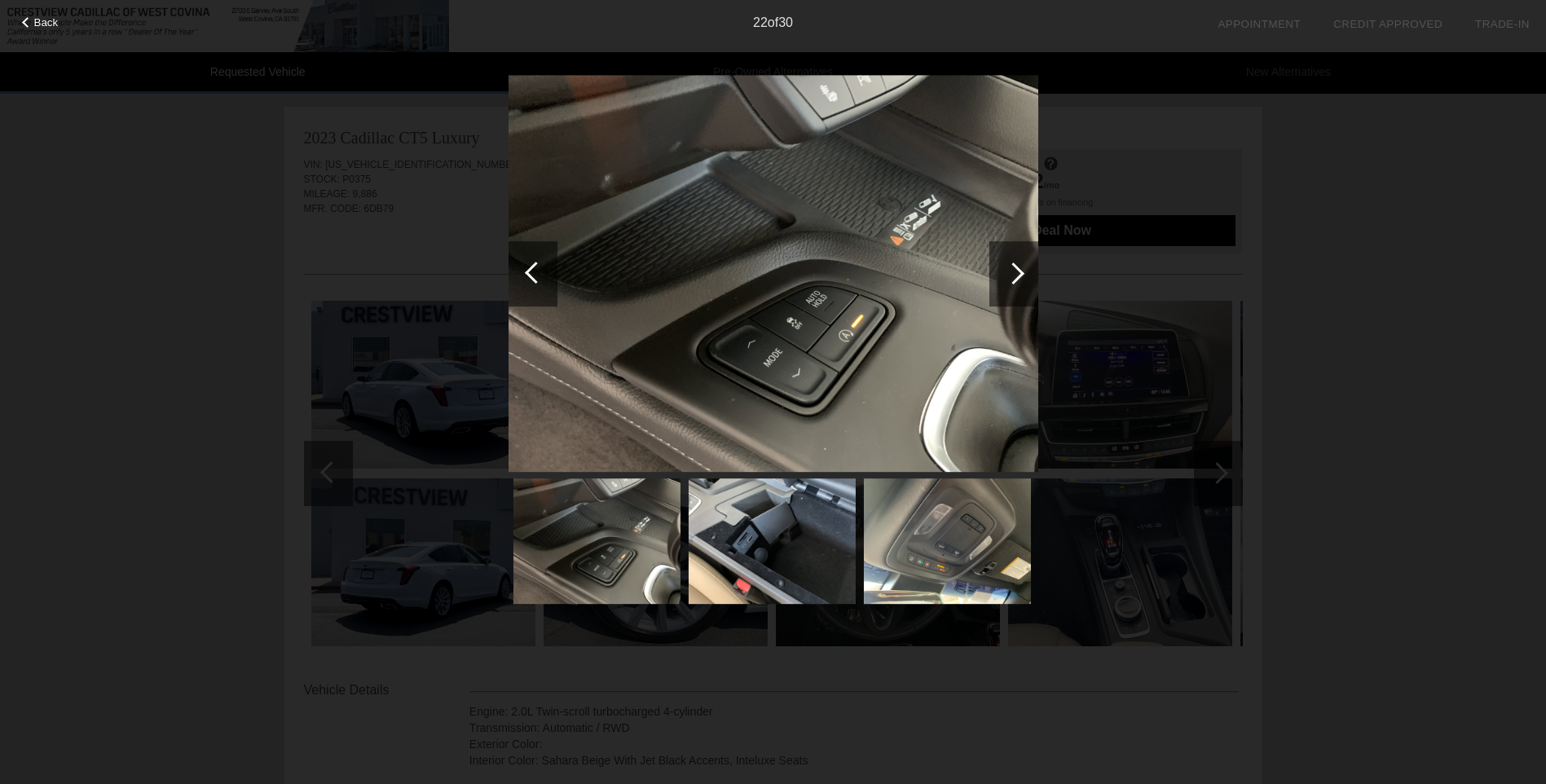
click at [1011, 276] on div at bounding box center [1013, 273] width 22 height 22
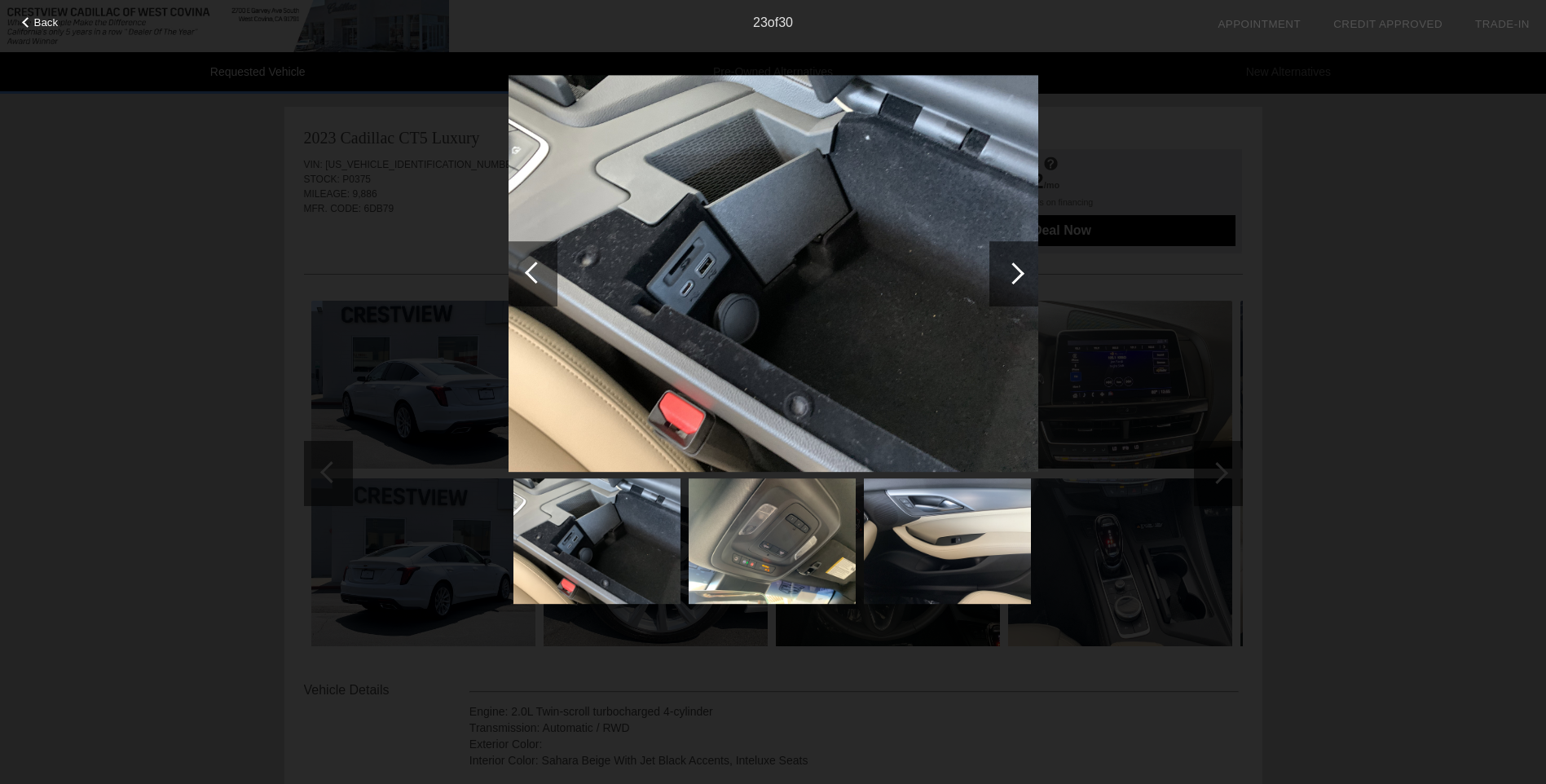
click at [1011, 276] on div at bounding box center [1013, 273] width 22 height 22
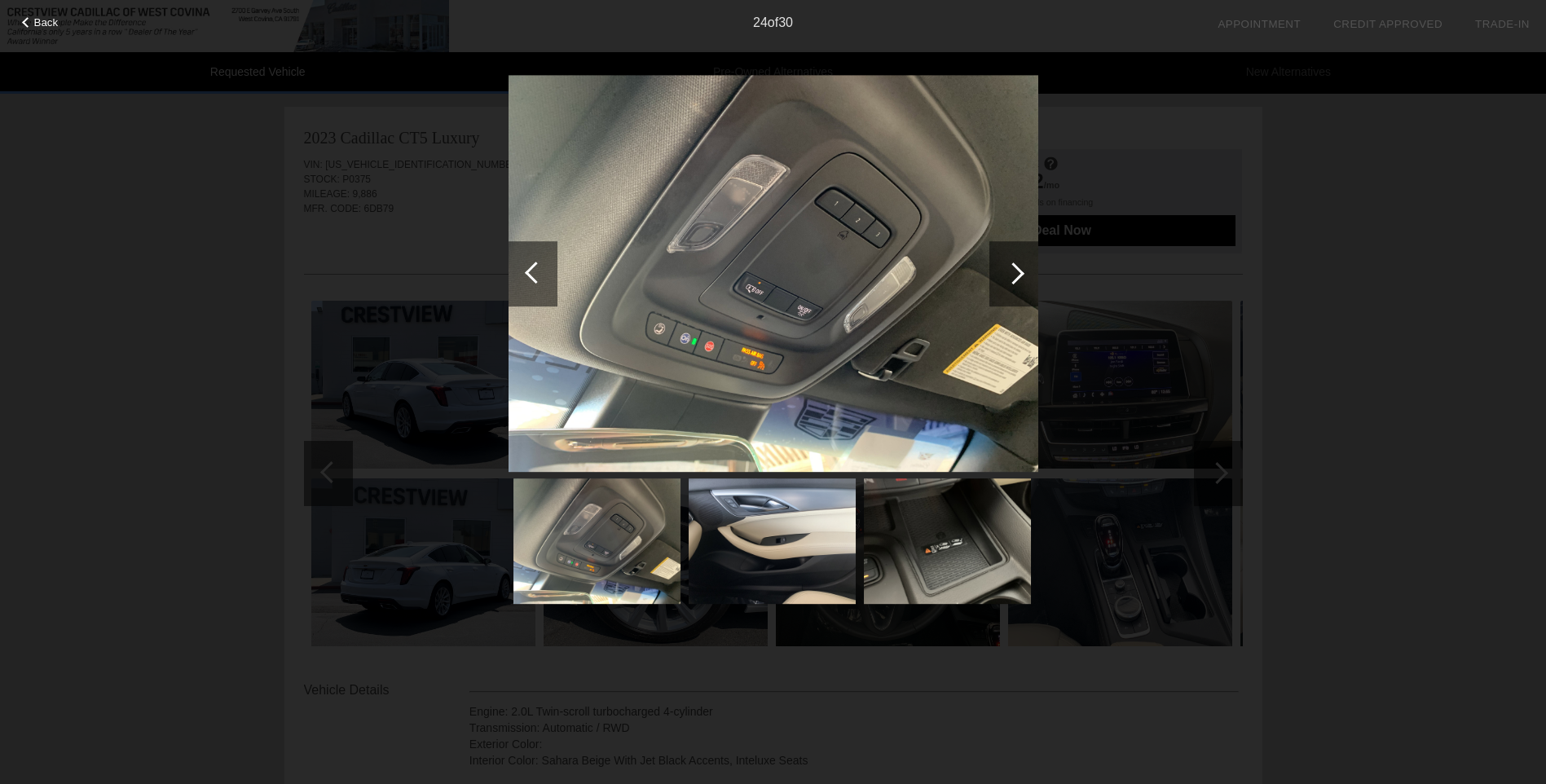
click at [1011, 276] on div at bounding box center [1013, 273] width 22 height 22
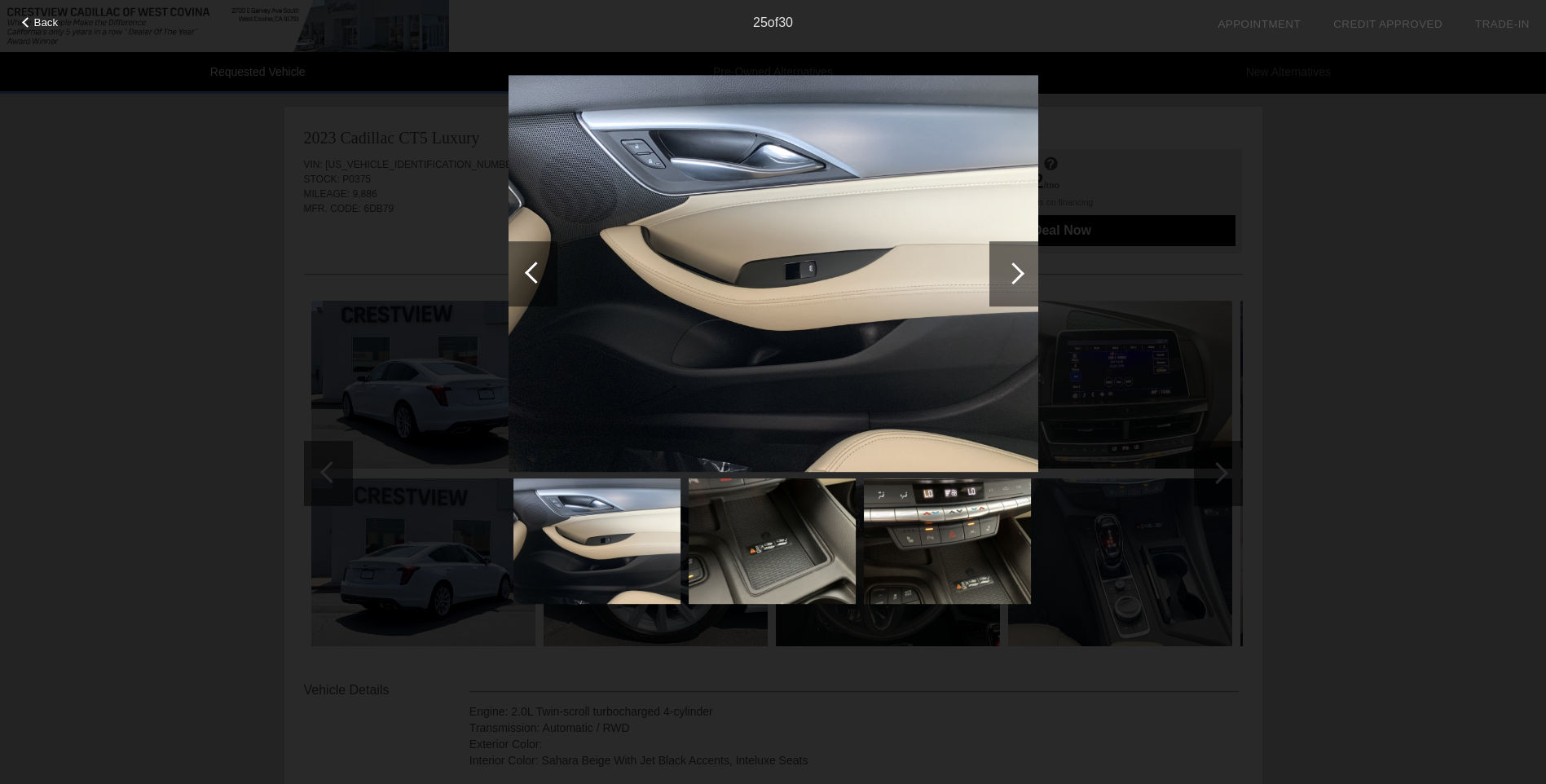
click at [1011, 276] on div at bounding box center [1013, 273] width 22 height 22
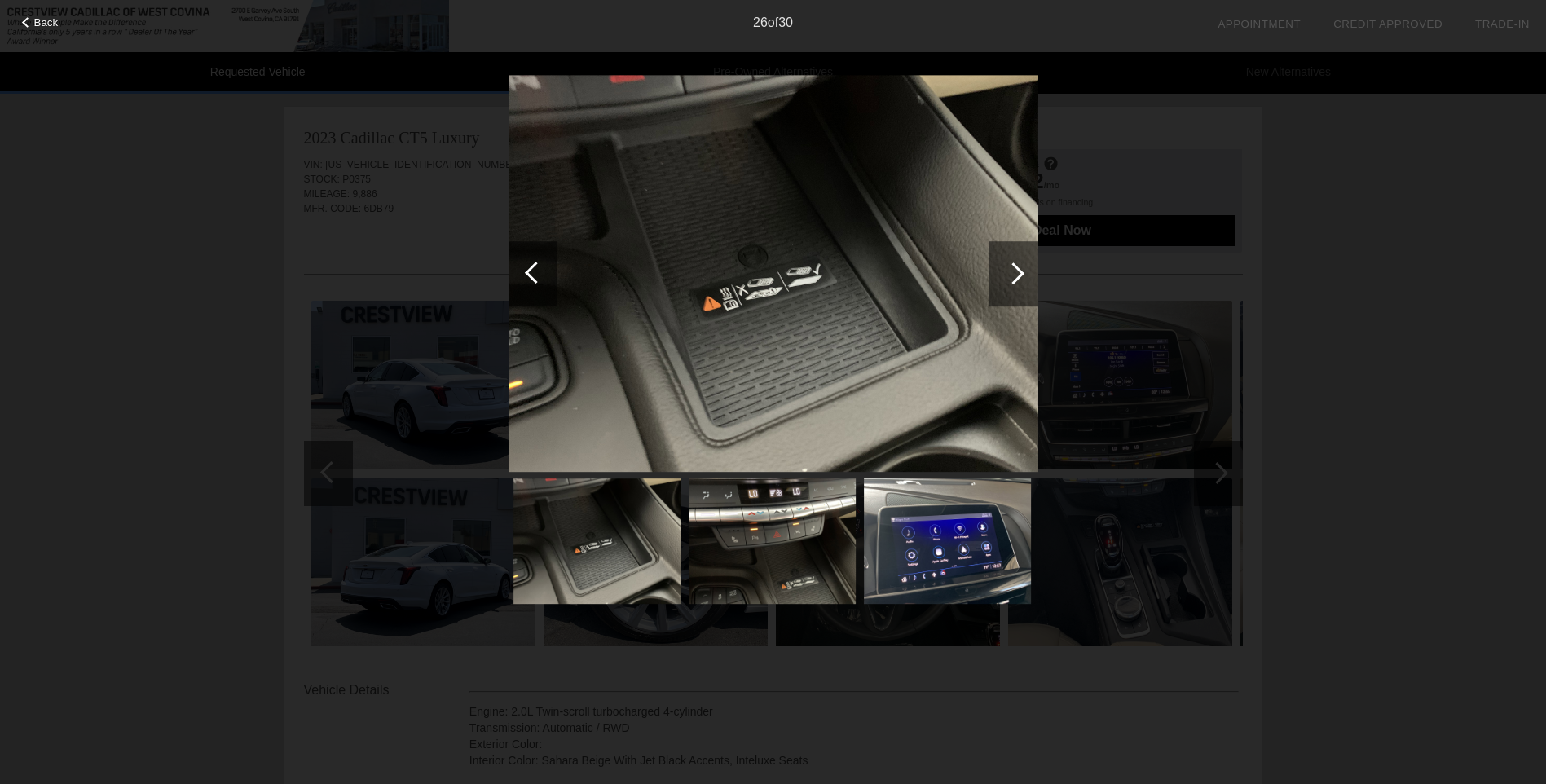
click at [1011, 276] on div at bounding box center [1013, 273] width 22 height 22
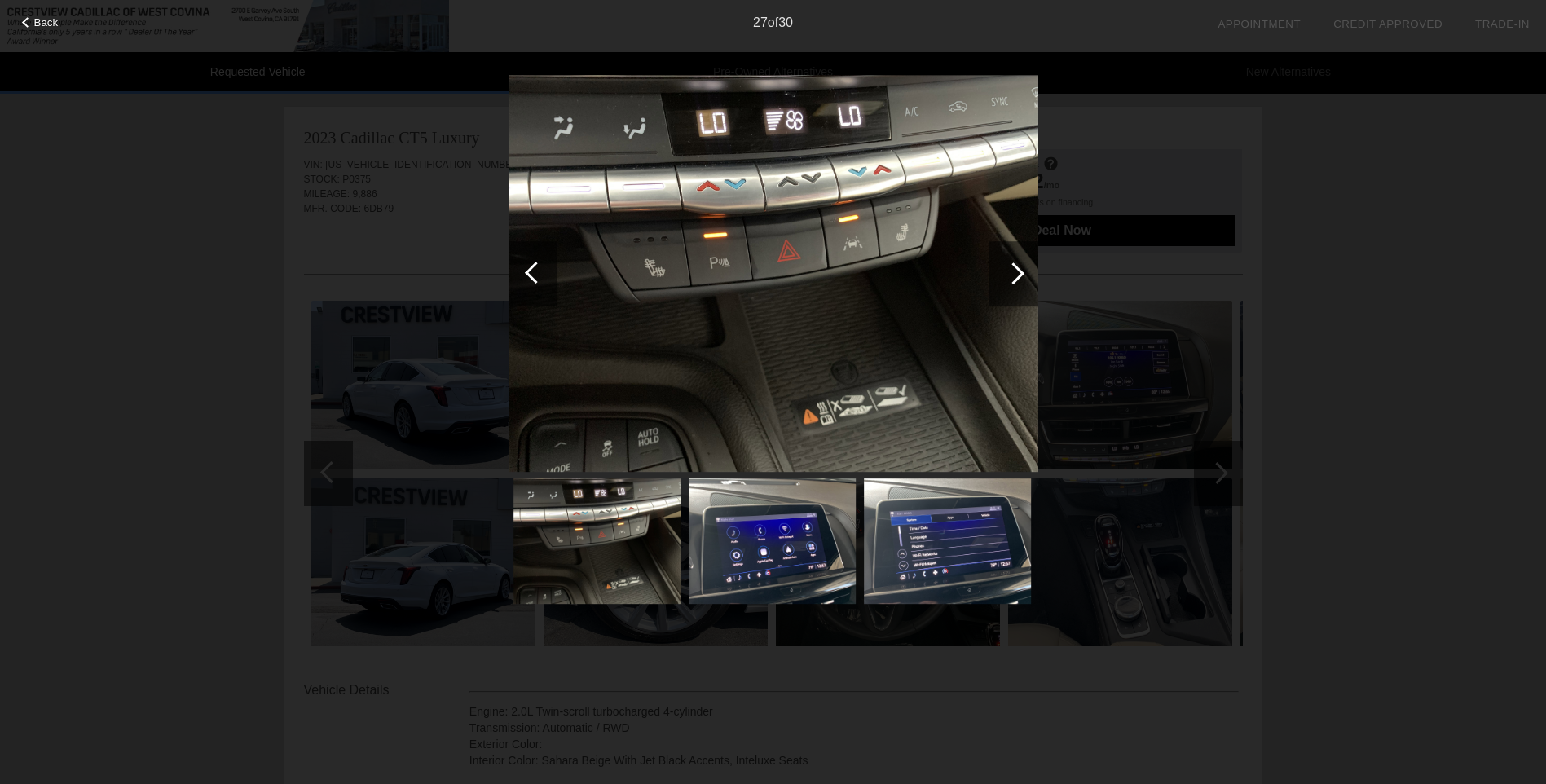
click at [1011, 277] on div at bounding box center [1013, 273] width 22 height 22
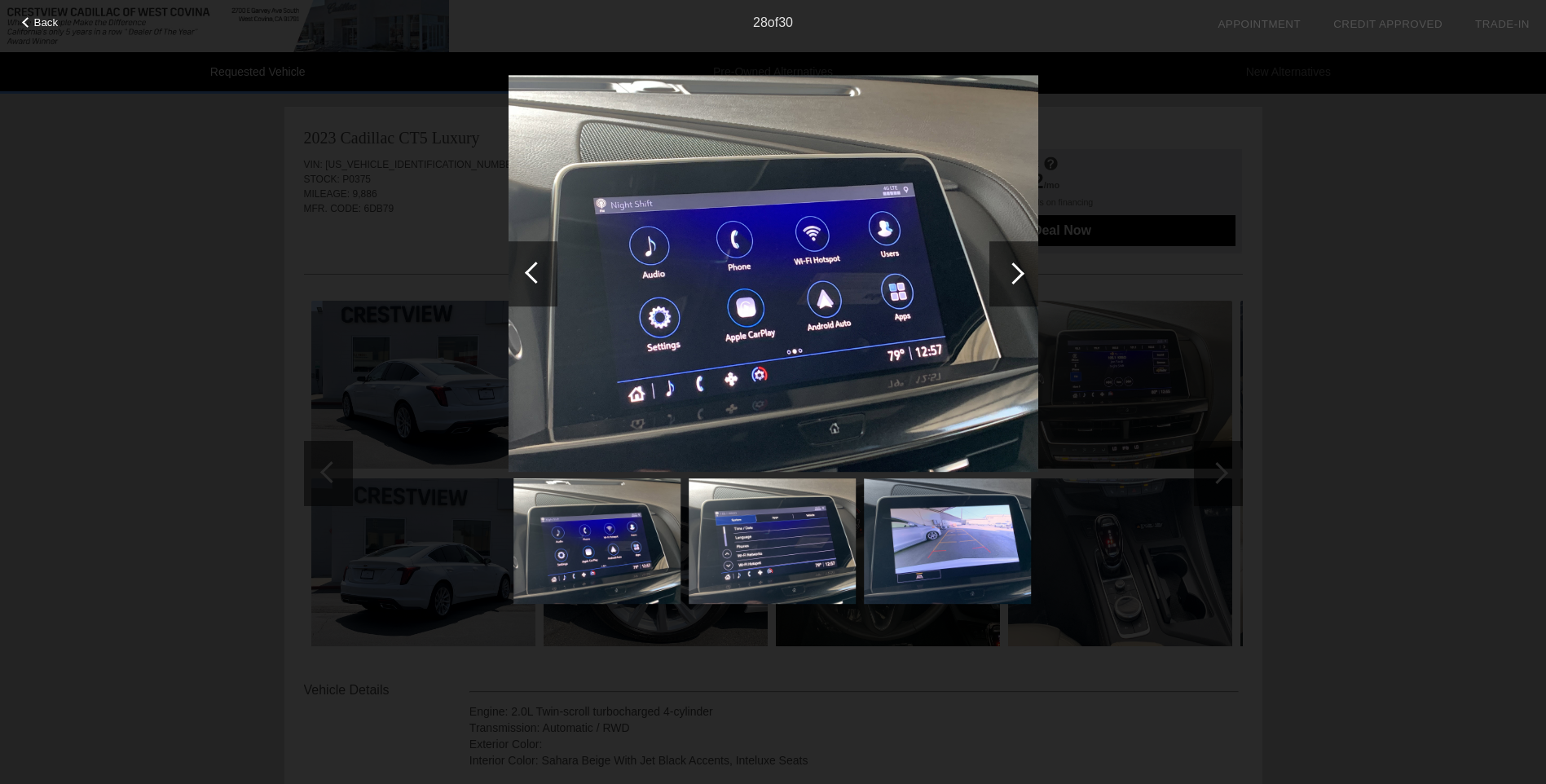
click at [511, 244] on div at bounding box center [533, 273] width 49 height 65
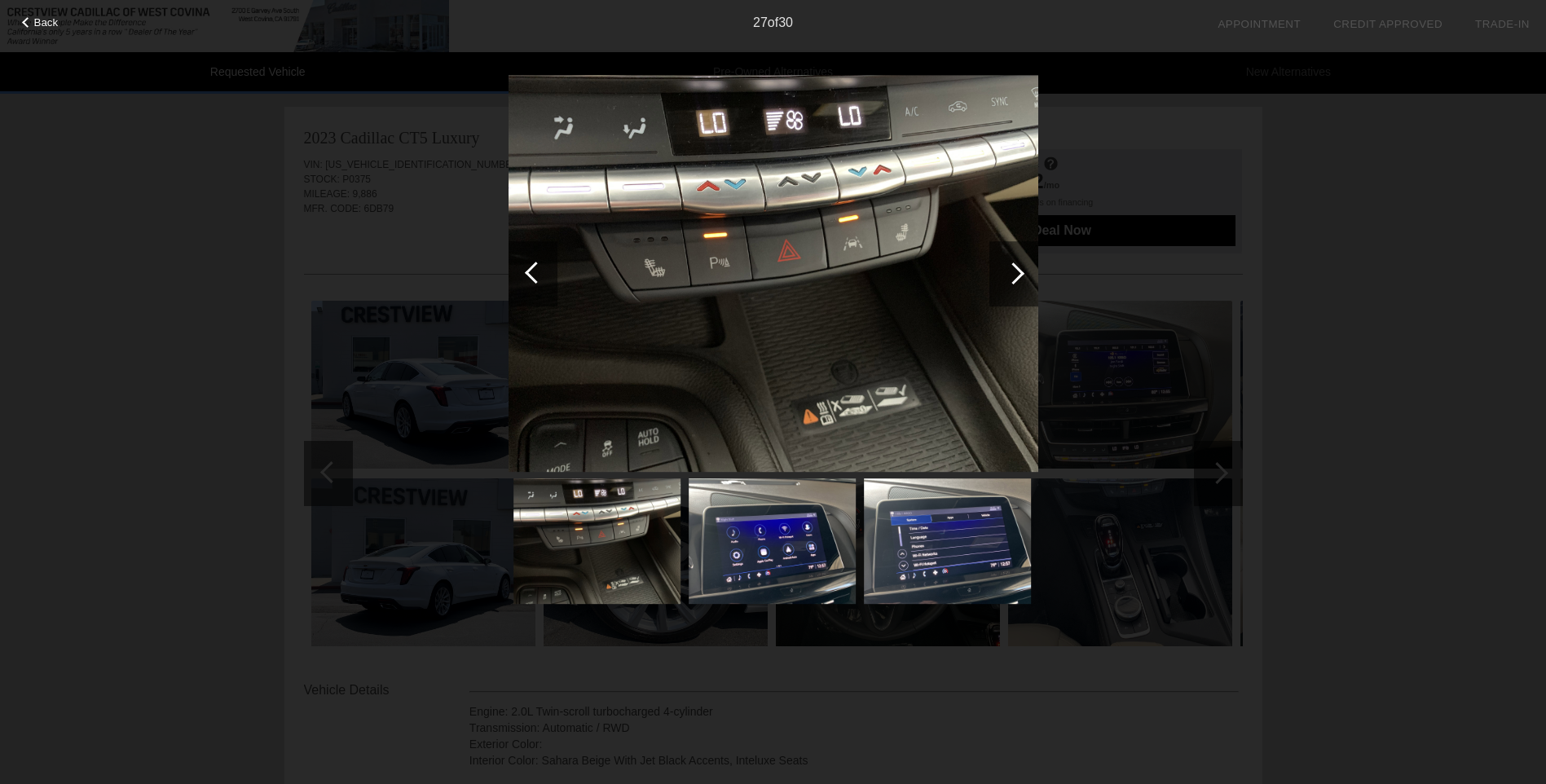
click at [1017, 269] on div at bounding box center [1013, 273] width 22 height 22
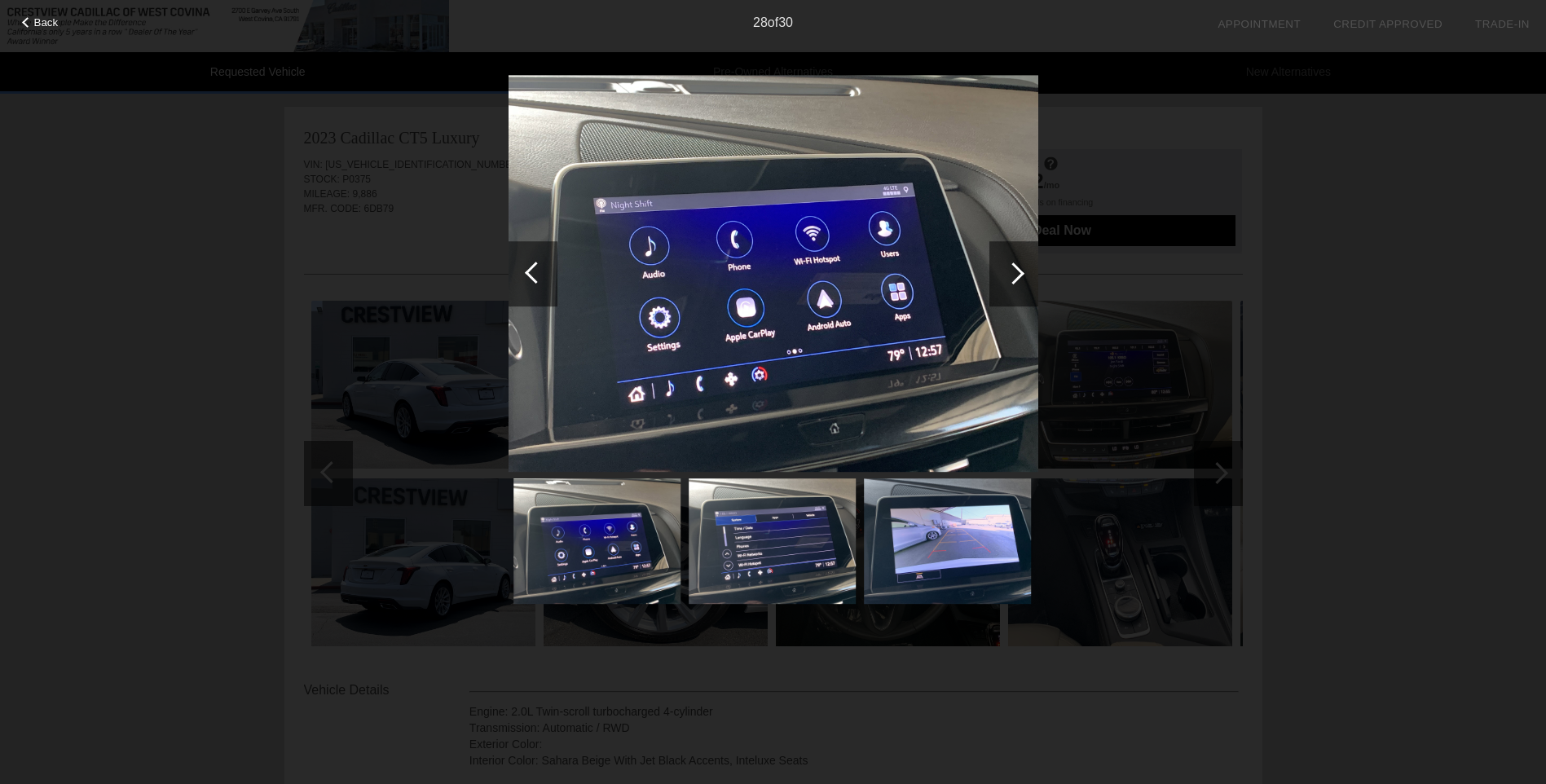
click at [1020, 269] on div at bounding box center [1013, 273] width 22 height 22
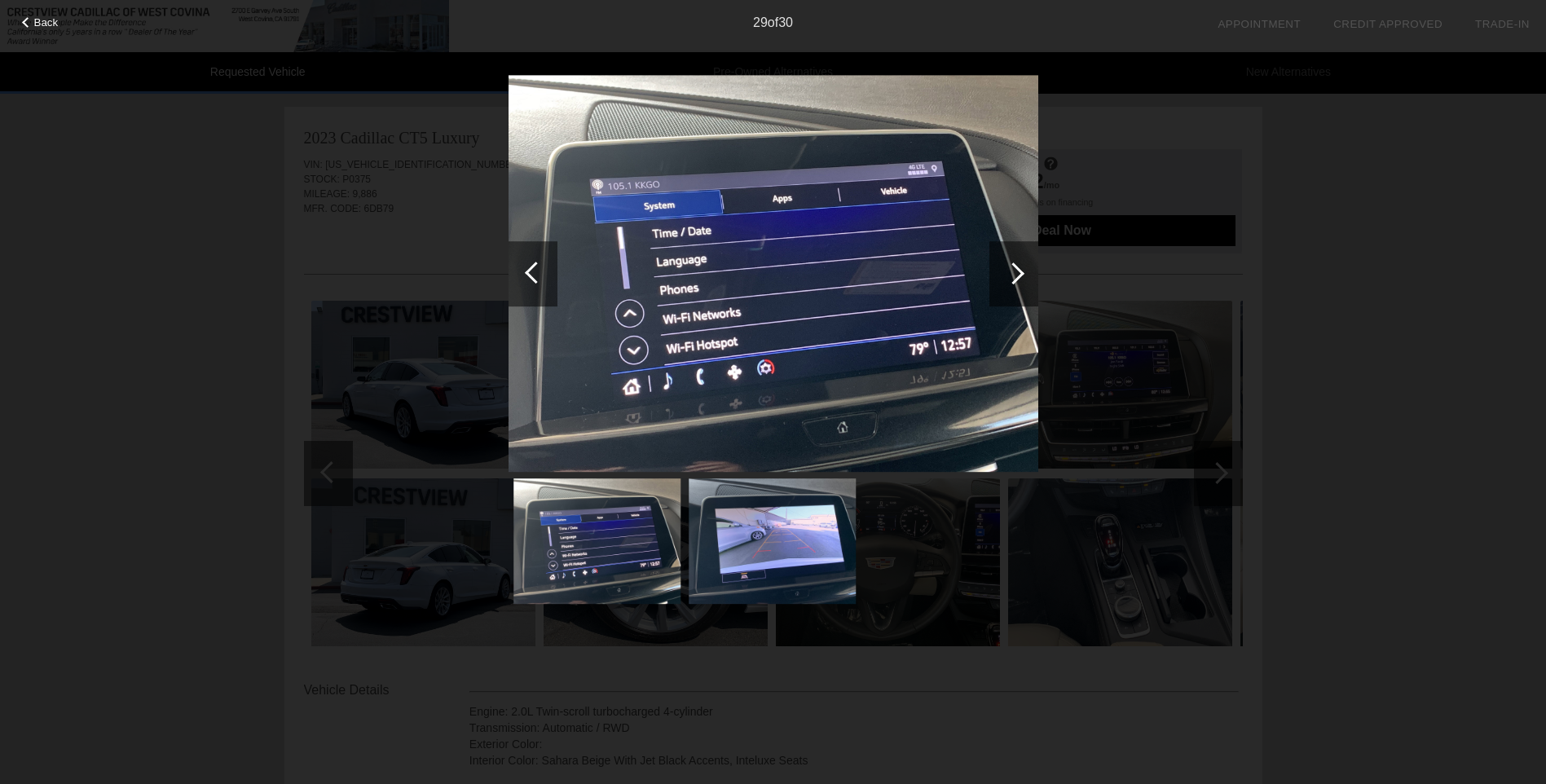
click at [1018, 270] on div at bounding box center [1013, 273] width 22 height 22
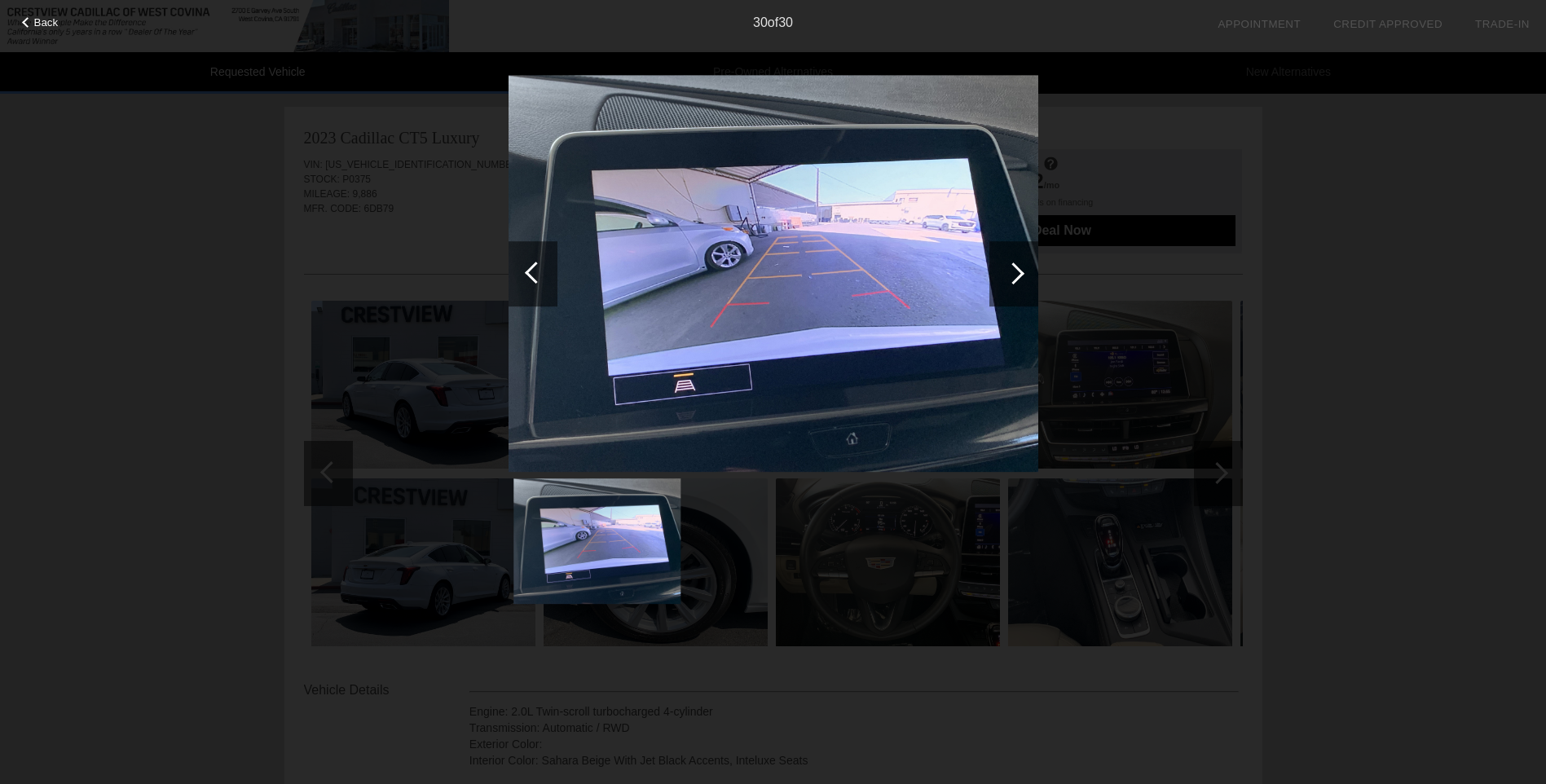
click at [1017, 272] on div at bounding box center [1013, 273] width 22 height 22
click at [1019, 275] on div at bounding box center [1013, 273] width 22 height 22
click at [1344, 263] on div "Back 30 of 30" at bounding box center [773, 392] width 1546 height 784
click at [1427, 154] on div "Back 30 of 30" at bounding box center [773, 392] width 1546 height 784
click at [1405, 67] on div "Back 30 of 30" at bounding box center [773, 392] width 1546 height 784
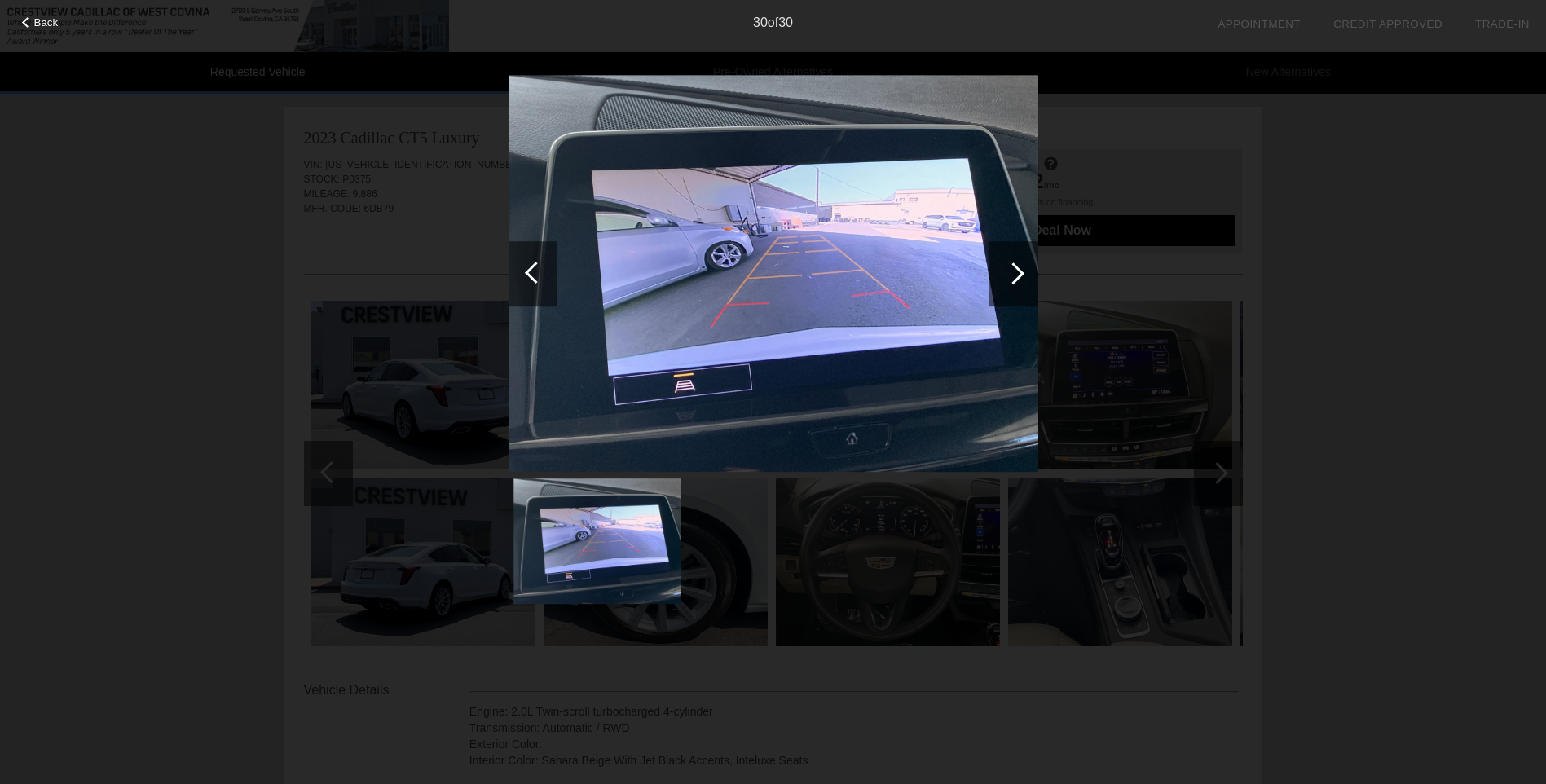
click at [18, 22] on div "Back" at bounding box center [40, 20] width 82 height 8
